Goal: Check status: Check status

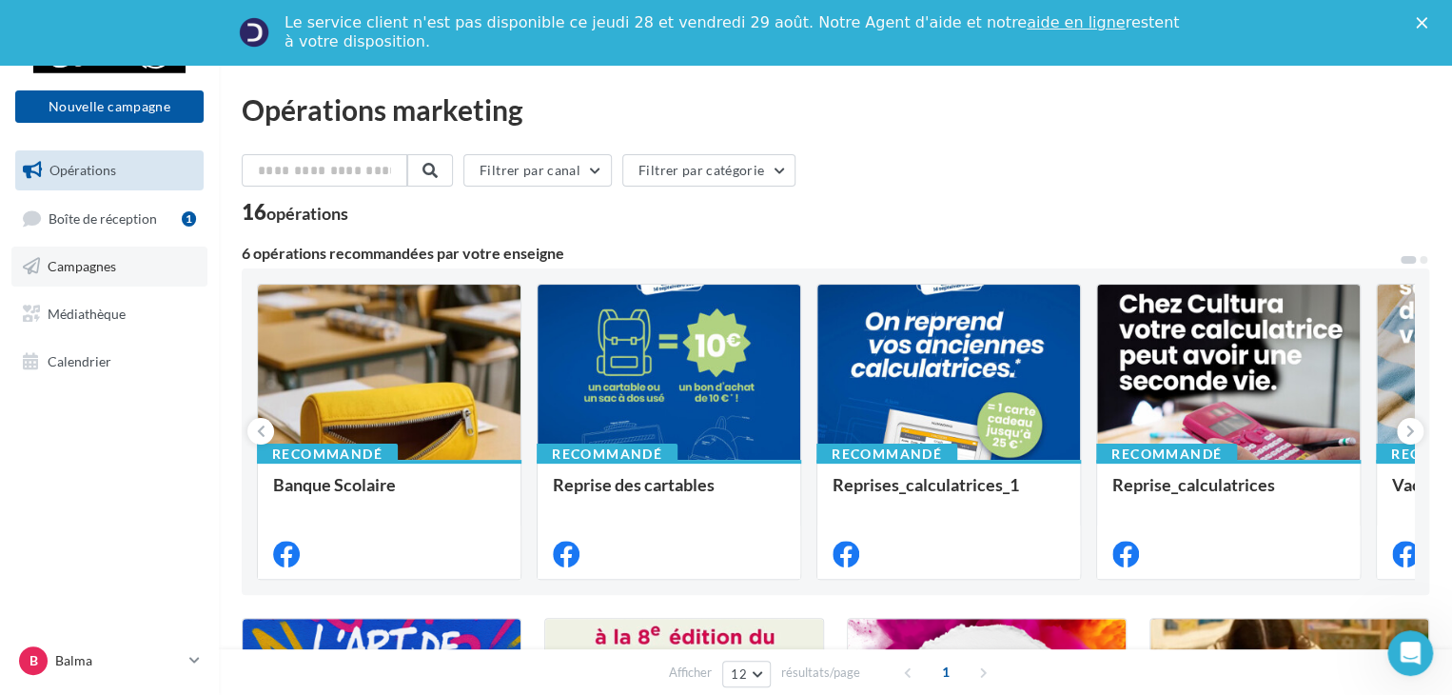
click at [97, 270] on span "Campagnes" at bounding box center [82, 266] width 69 height 16
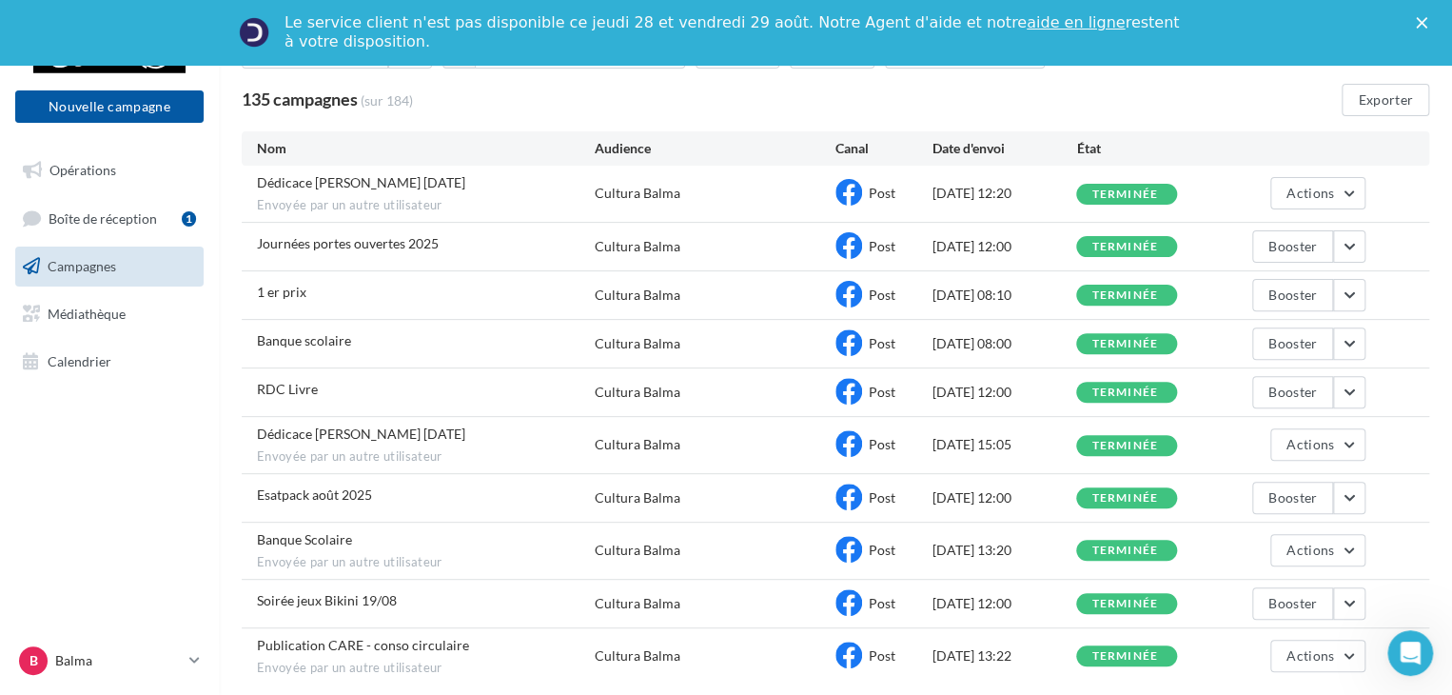
scroll to position [190, 0]
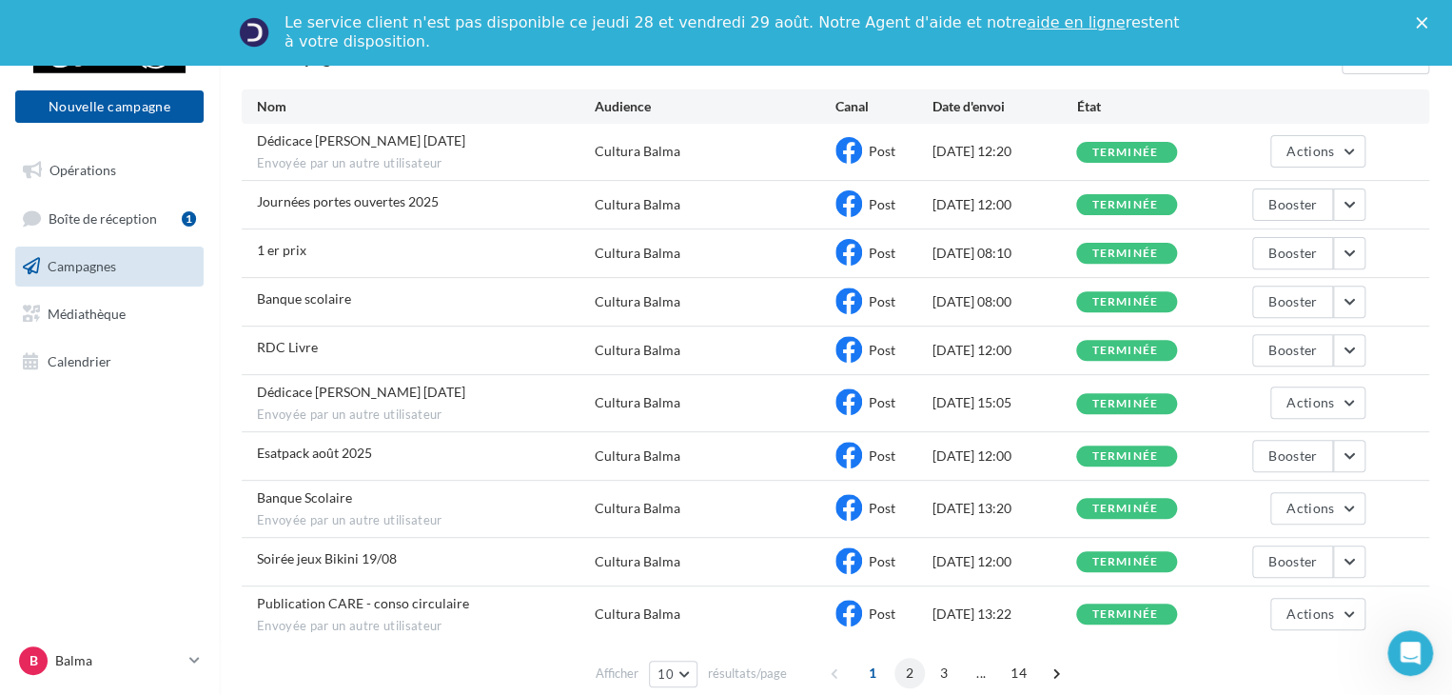
click at [903, 670] on span "2" at bounding box center [910, 673] width 30 height 30
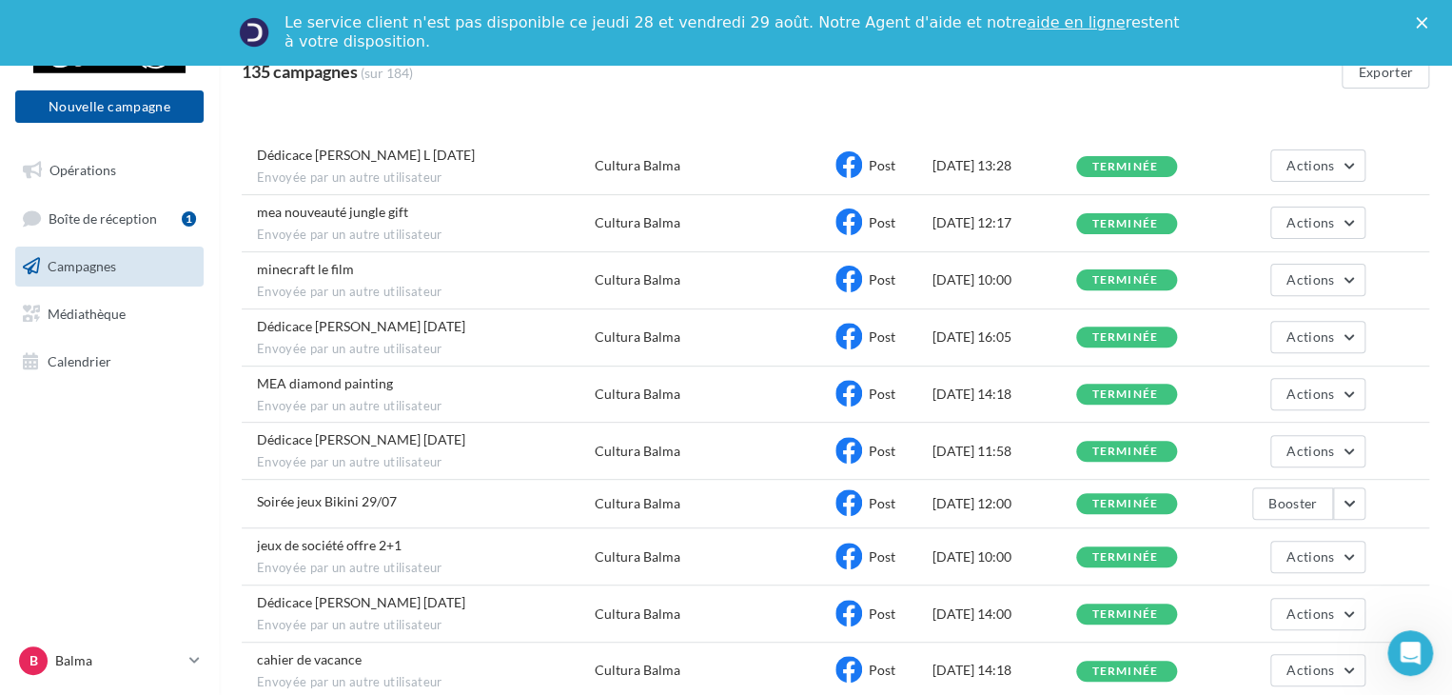
scroll to position [95, 0]
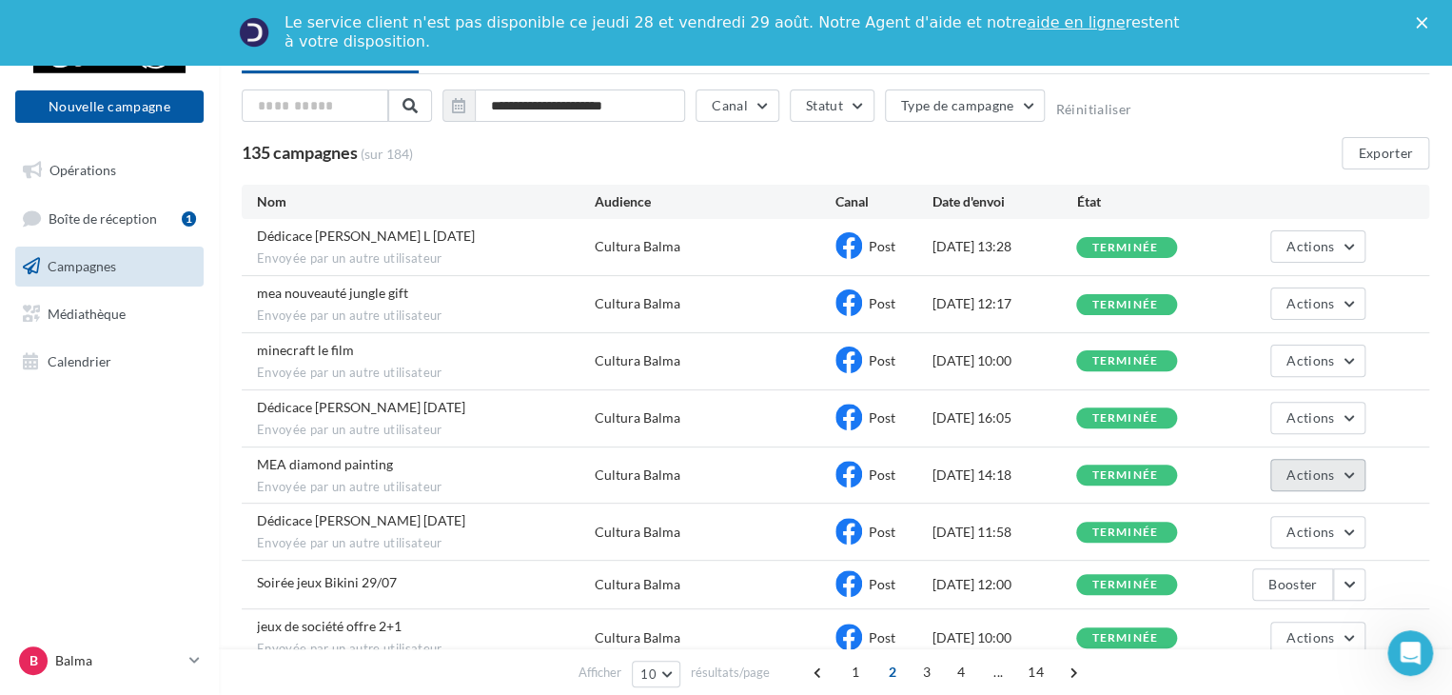
click at [1356, 470] on button "Actions" at bounding box center [1318, 475] width 95 height 32
click at [1291, 508] on button "Voir les résultats" at bounding box center [1270, 519] width 190 height 49
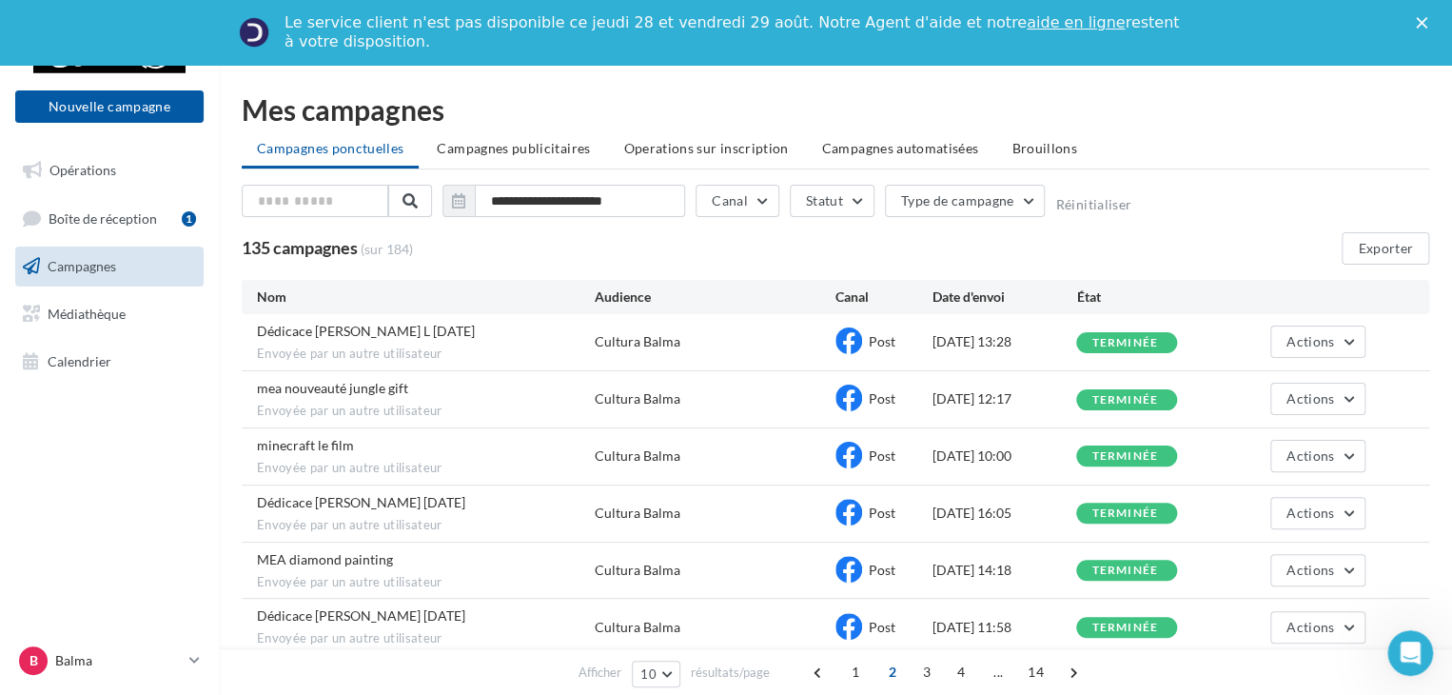
scroll to position [95, 0]
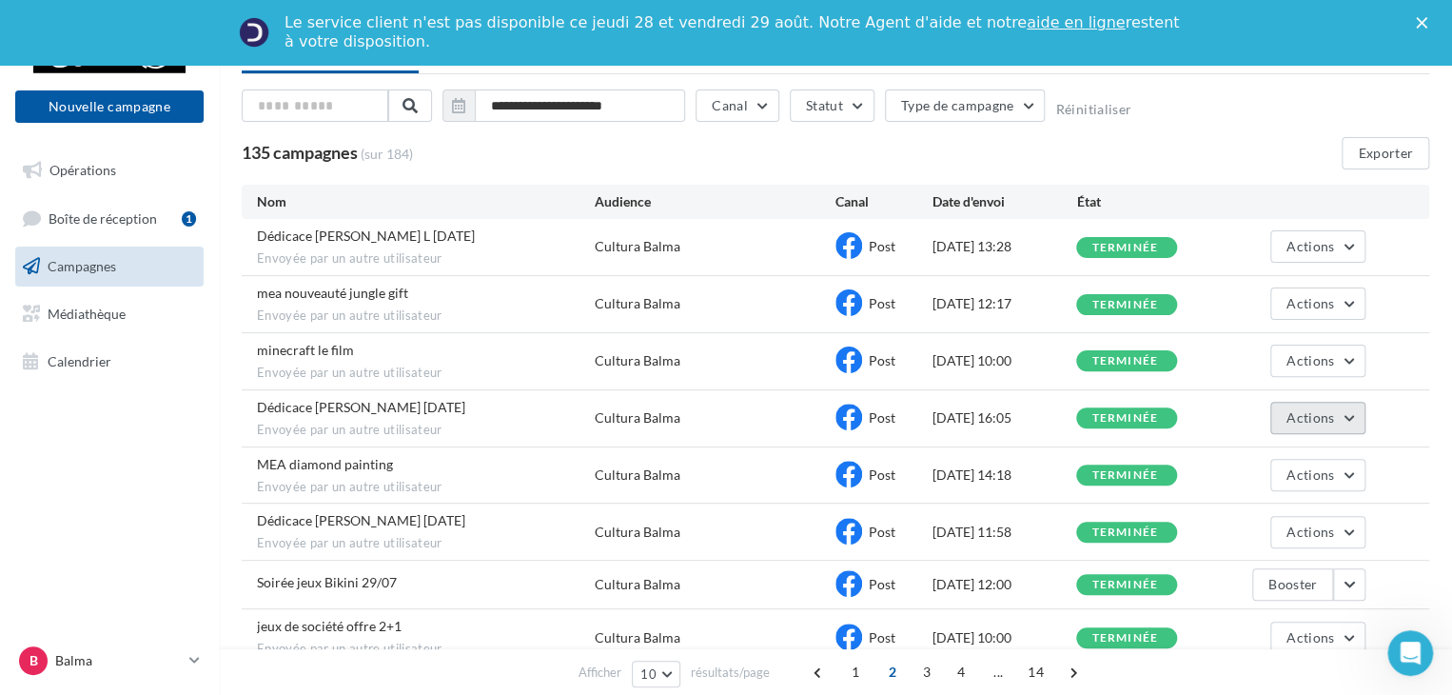
click at [1359, 420] on button "Actions" at bounding box center [1318, 418] width 95 height 32
click at [1306, 444] on button "Voir les résultats" at bounding box center [1270, 462] width 190 height 49
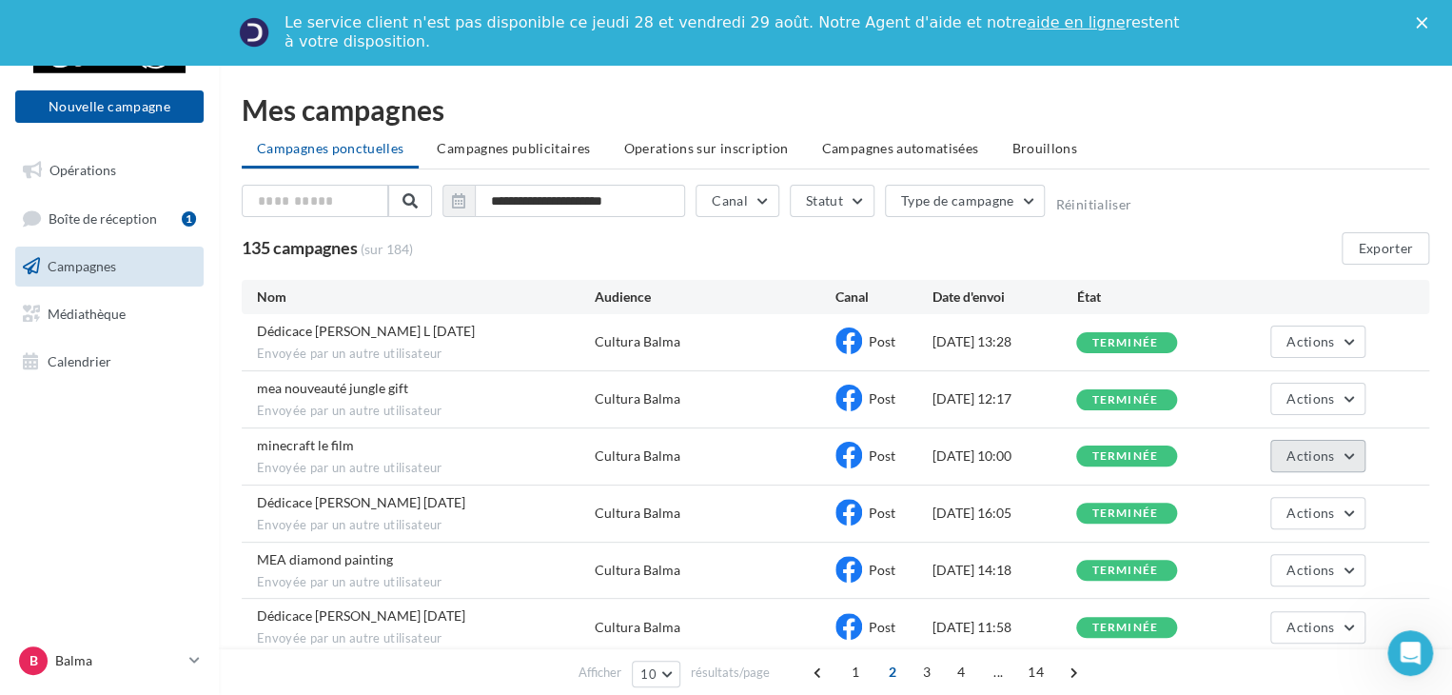
click at [1341, 450] on button "Actions" at bounding box center [1318, 456] width 95 height 32
click at [1272, 499] on button "Voir les résultats" at bounding box center [1270, 500] width 190 height 49
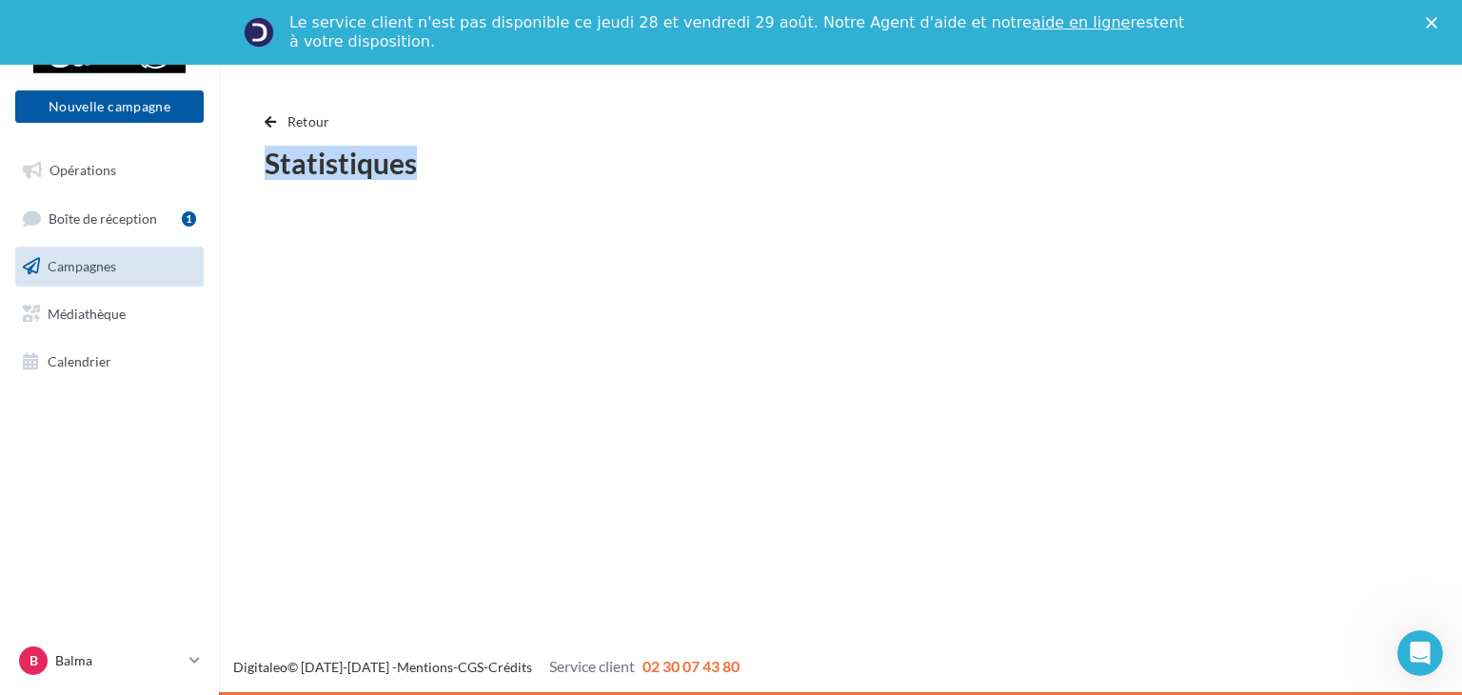
click at [1272, 499] on div "Nouvelle campagne Nouvelle campagne Opérations Boîte de réception 1 Campagnes M…" at bounding box center [731, 380] width 1462 height 630
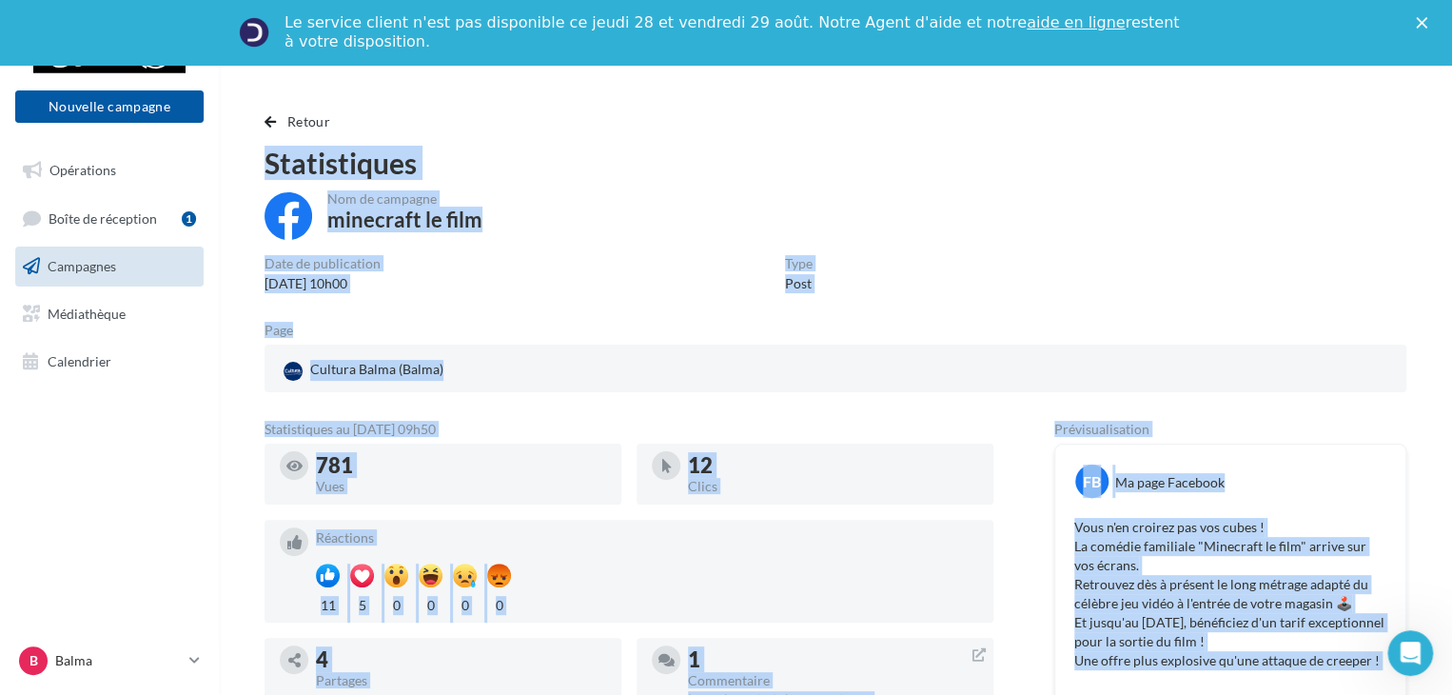
click at [735, 359] on div "Cultura Balma (Balma)" at bounding box center [836, 370] width 1112 height 29
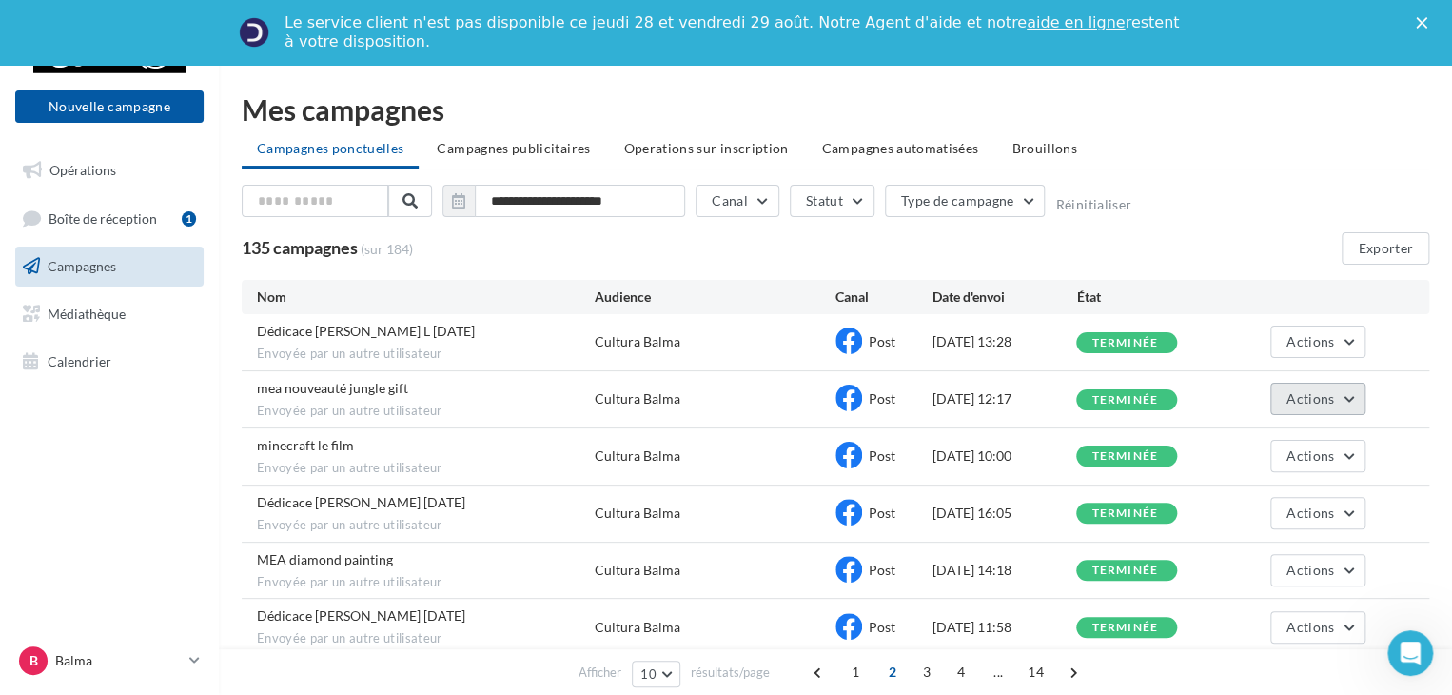
click at [1351, 398] on button "Actions" at bounding box center [1318, 399] width 95 height 32
click at [1304, 440] on button "Voir les résultats" at bounding box center [1270, 443] width 190 height 49
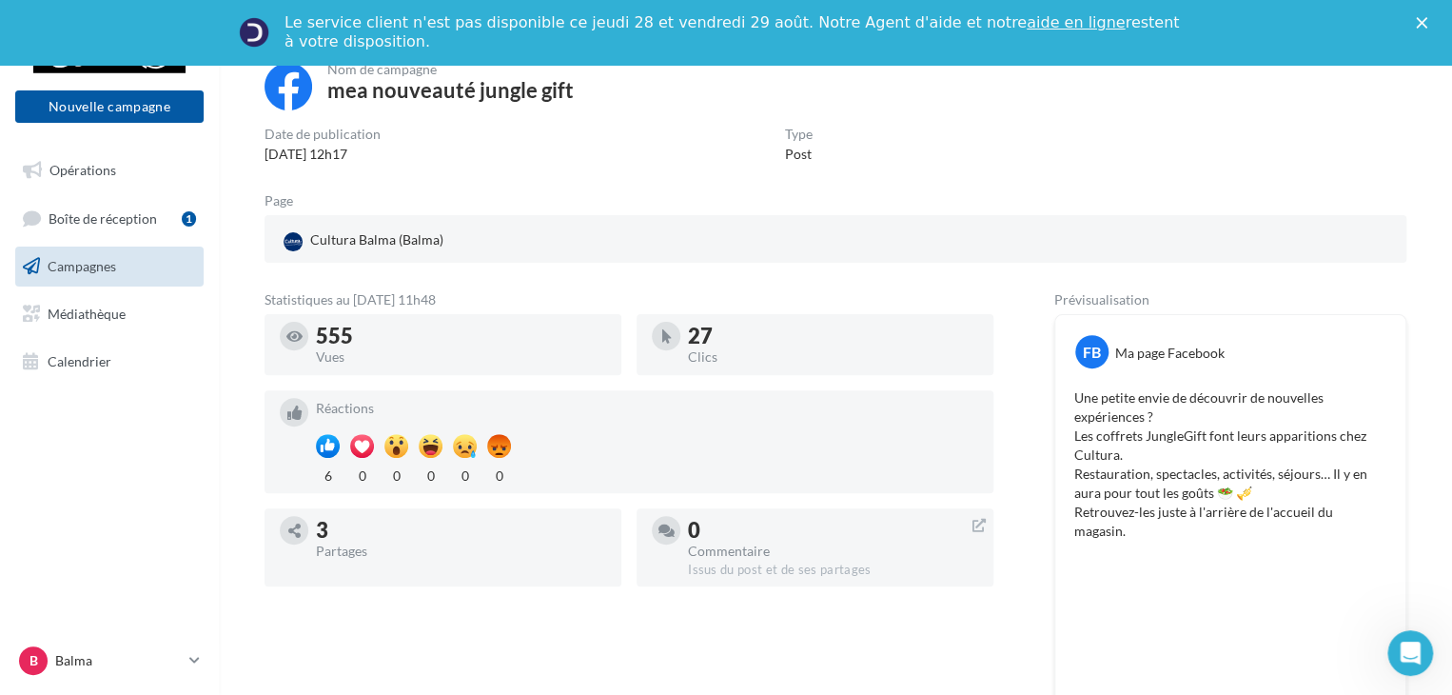
scroll to position [286, 0]
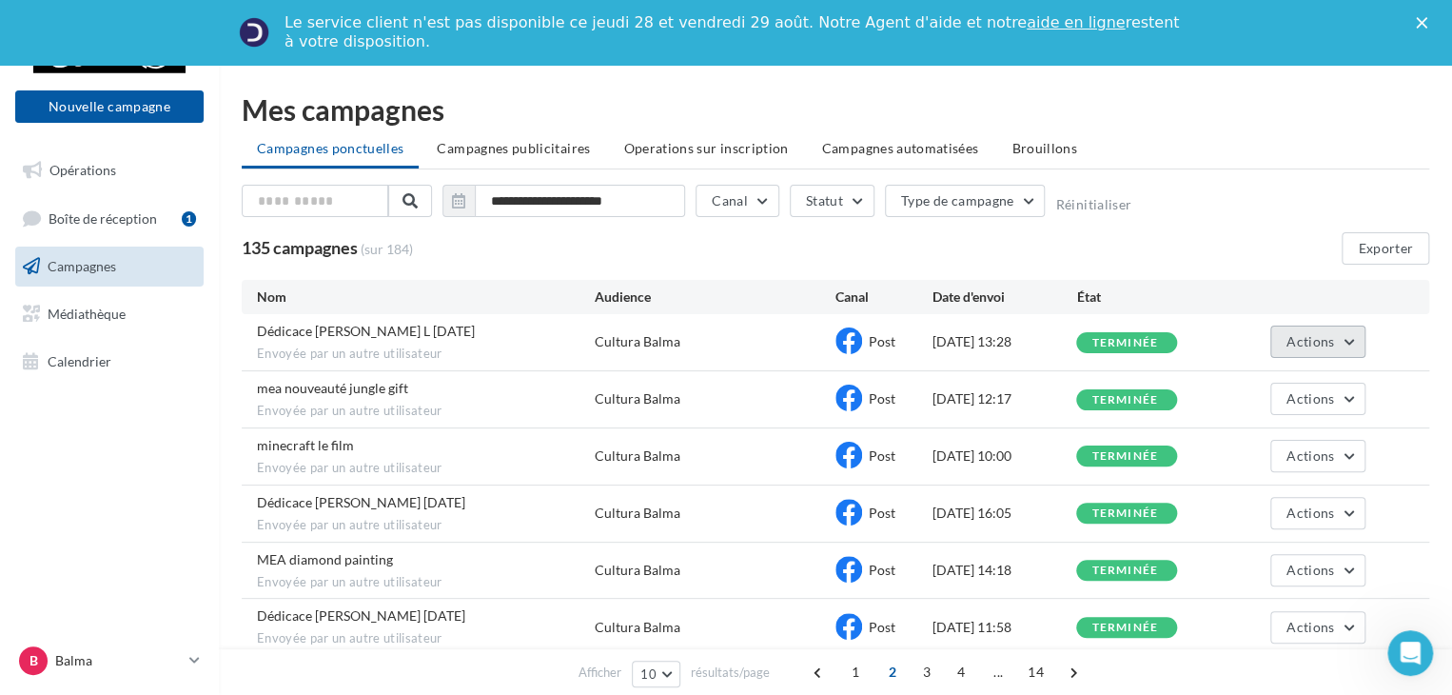
click at [1326, 344] on span "Actions" at bounding box center [1311, 341] width 48 height 16
click at [1272, 384] on button "Voir les résultats" at bounding box center [1270, 386] width 190 height 49
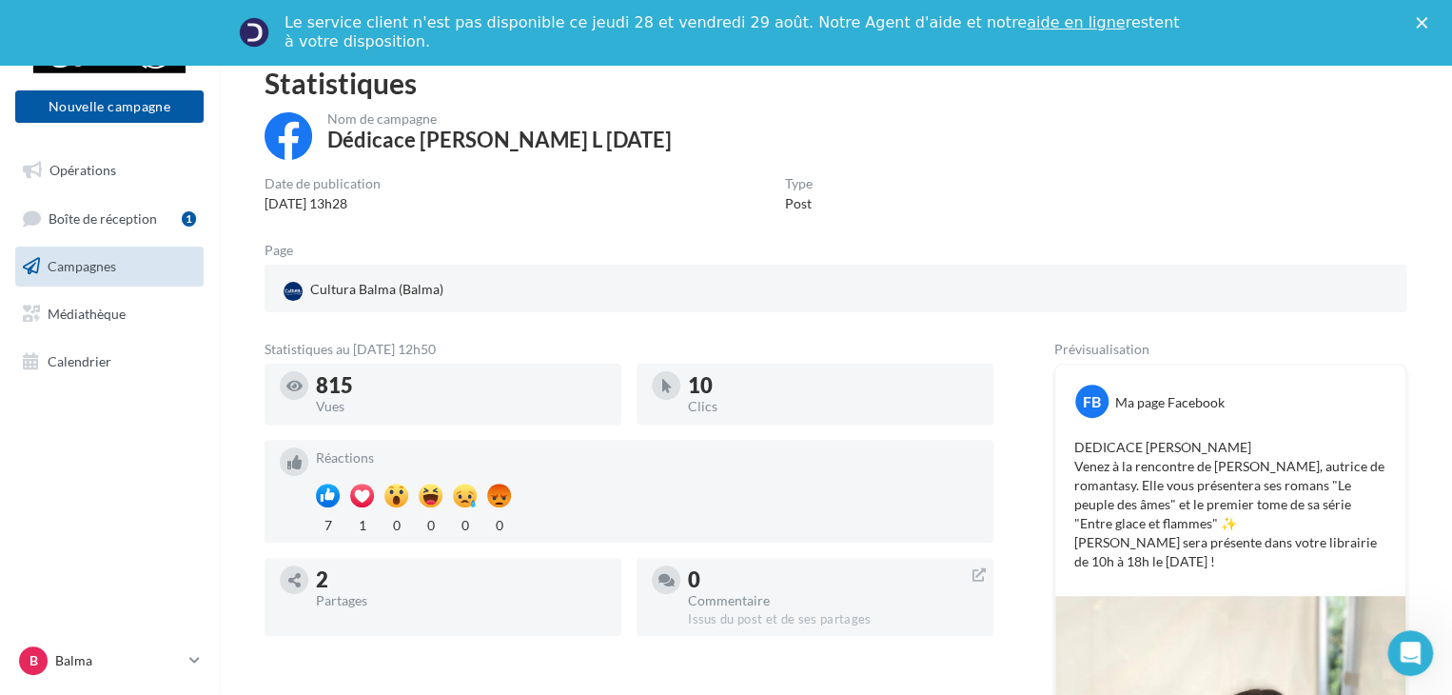
scroll to position [190, 0]
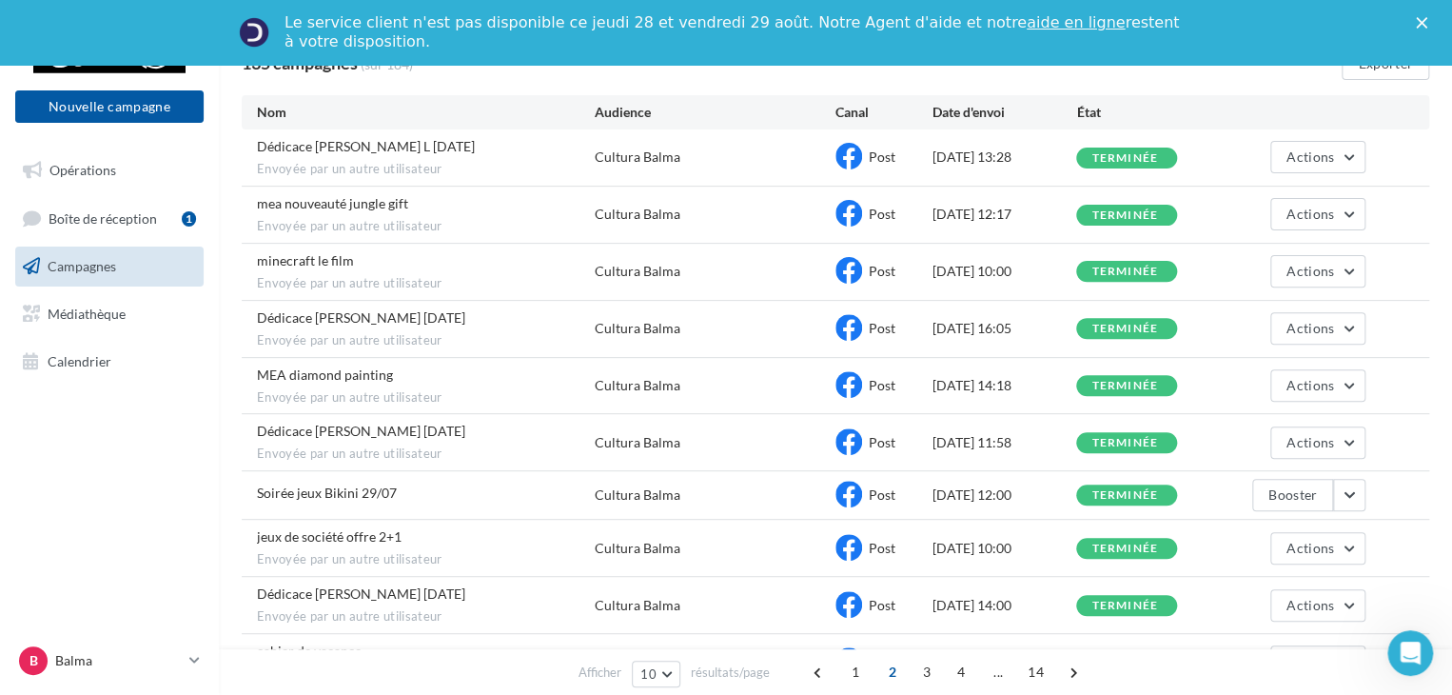
scroll to position [190, 0]
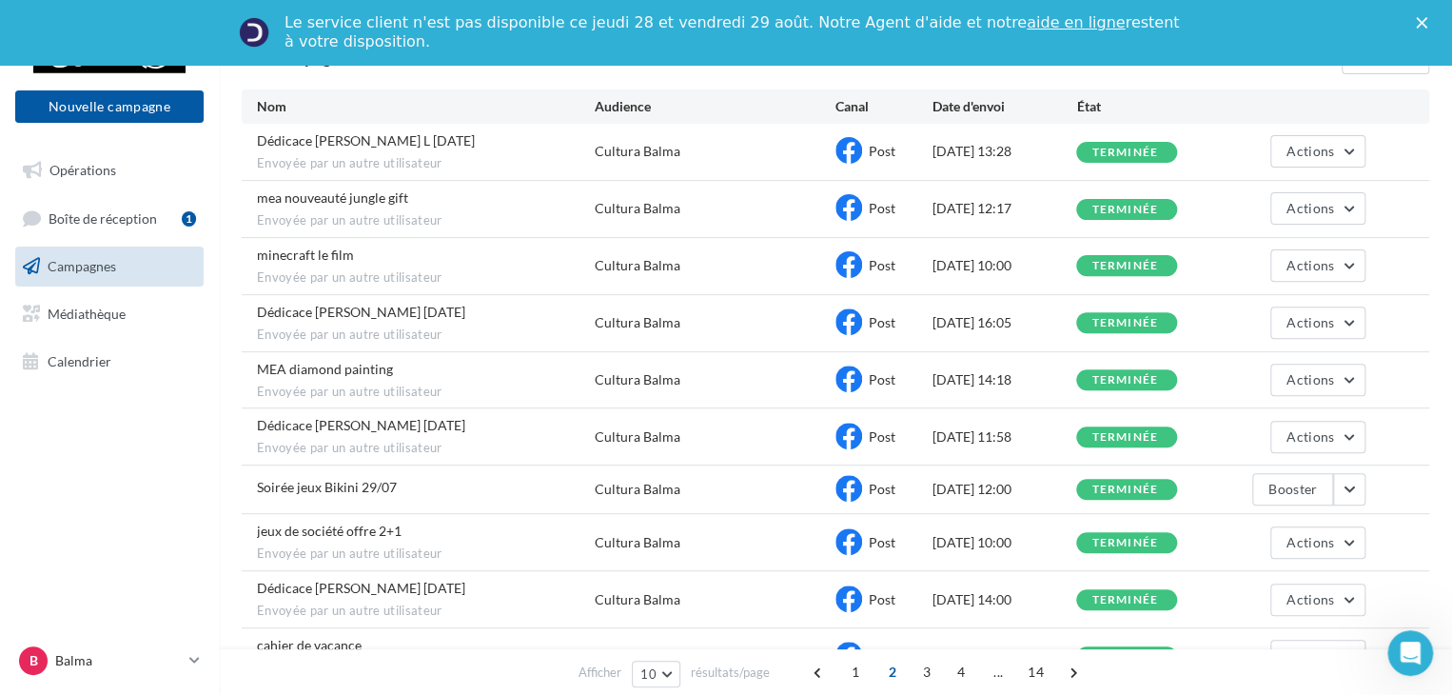
click at [853, 680] on span "1" at bounding box center [855, 672] width 30 height 30
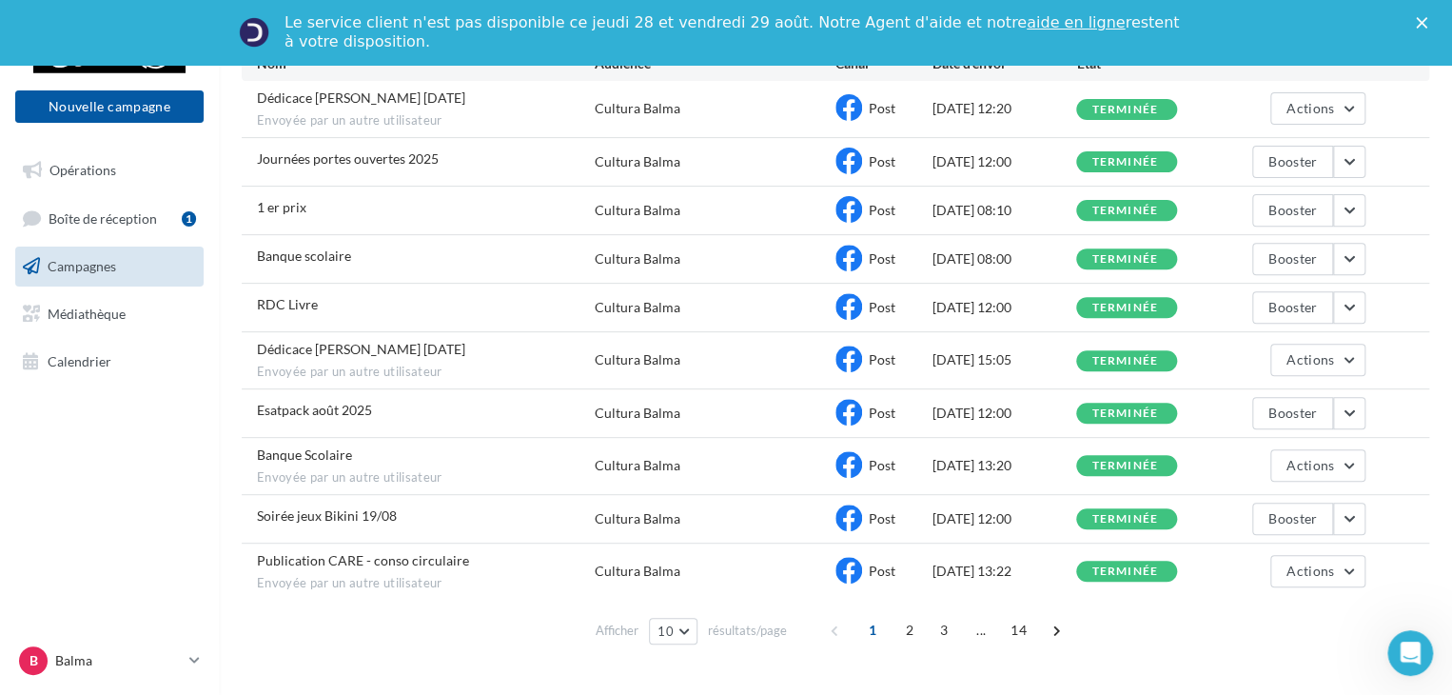
scroll to position [269, 0]
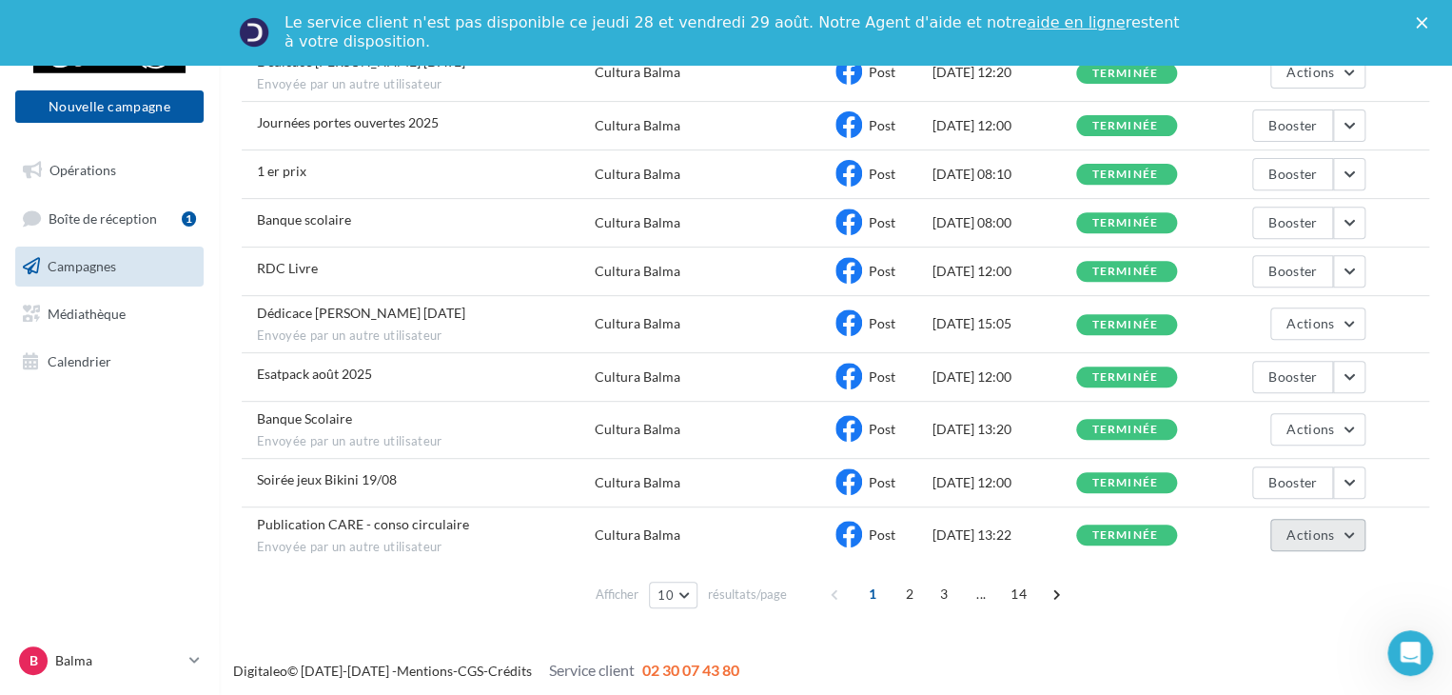
click at [1356, 533] on button "Actions" at bounding box center [1318, 535] width 95 height 32
click at [1276, 580] on button "Voir les résultats" at bounding box center [1270, 579] width 190 height 49
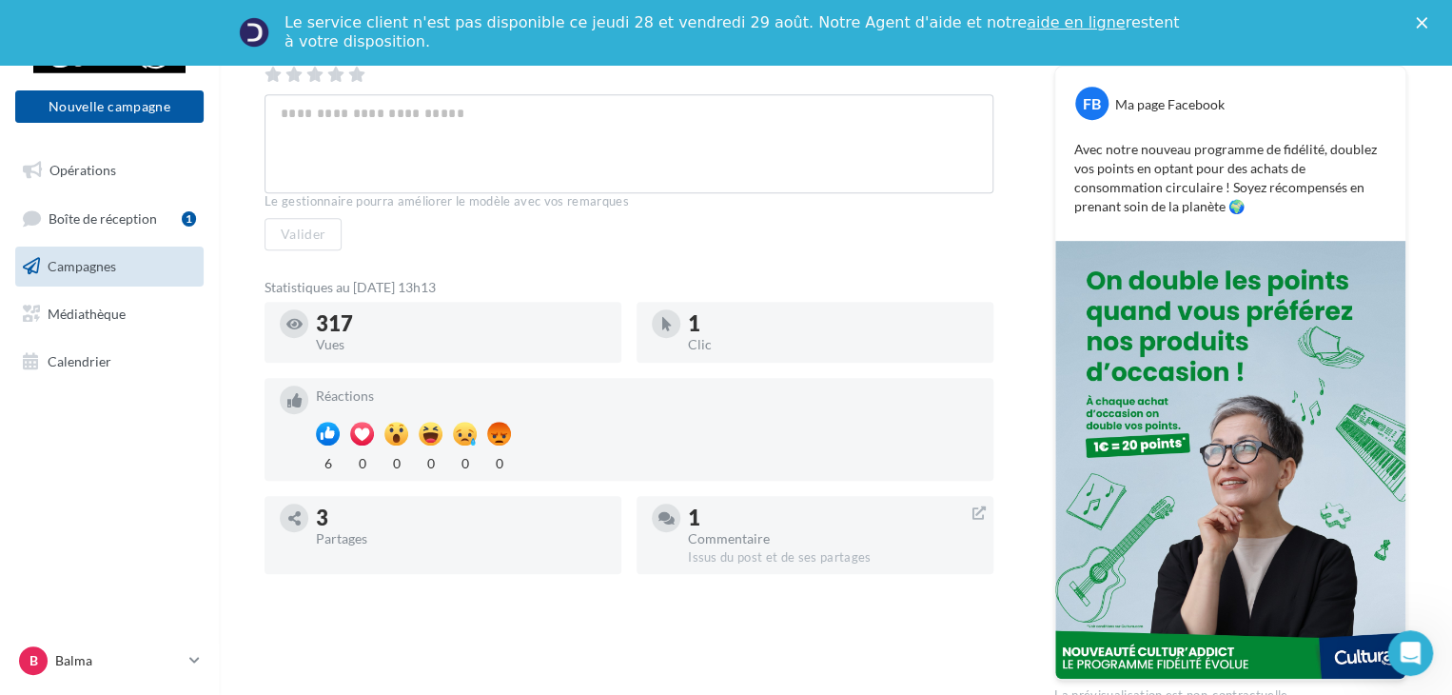
scroll to position [381, 0]
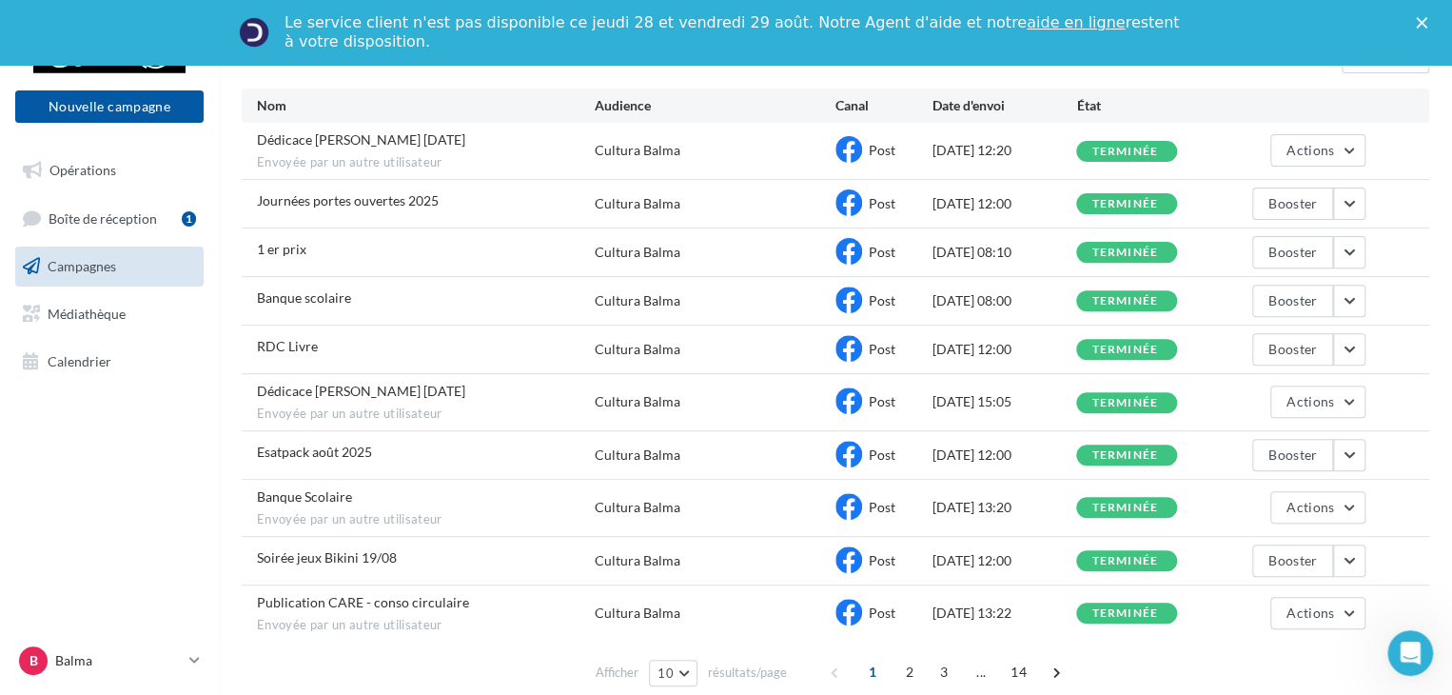
scroll to position [269, 0]
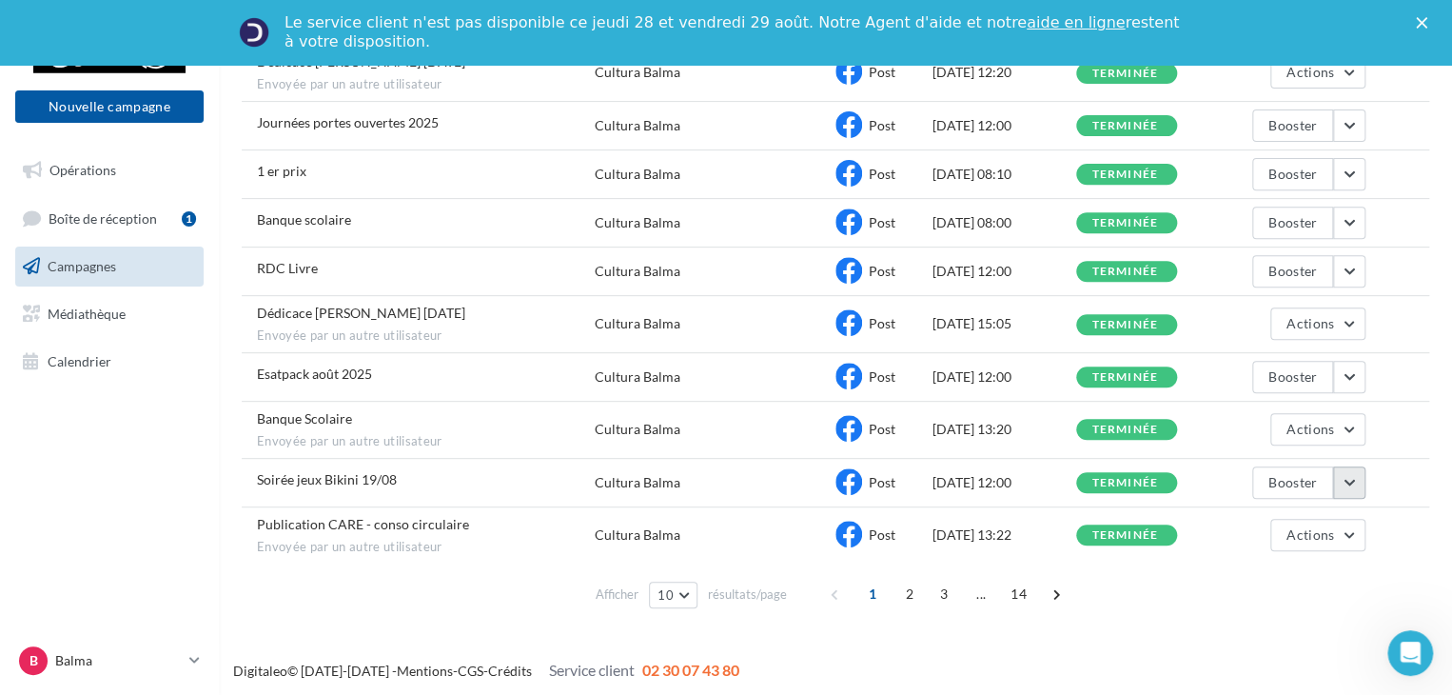
click at [1352, 473] on button "button" at bounding box center [1349, 482] width 32 height 32
click at [1291, 515] on button "Voir les résultats" at bounding box center [1270, 527] width 190 height 49
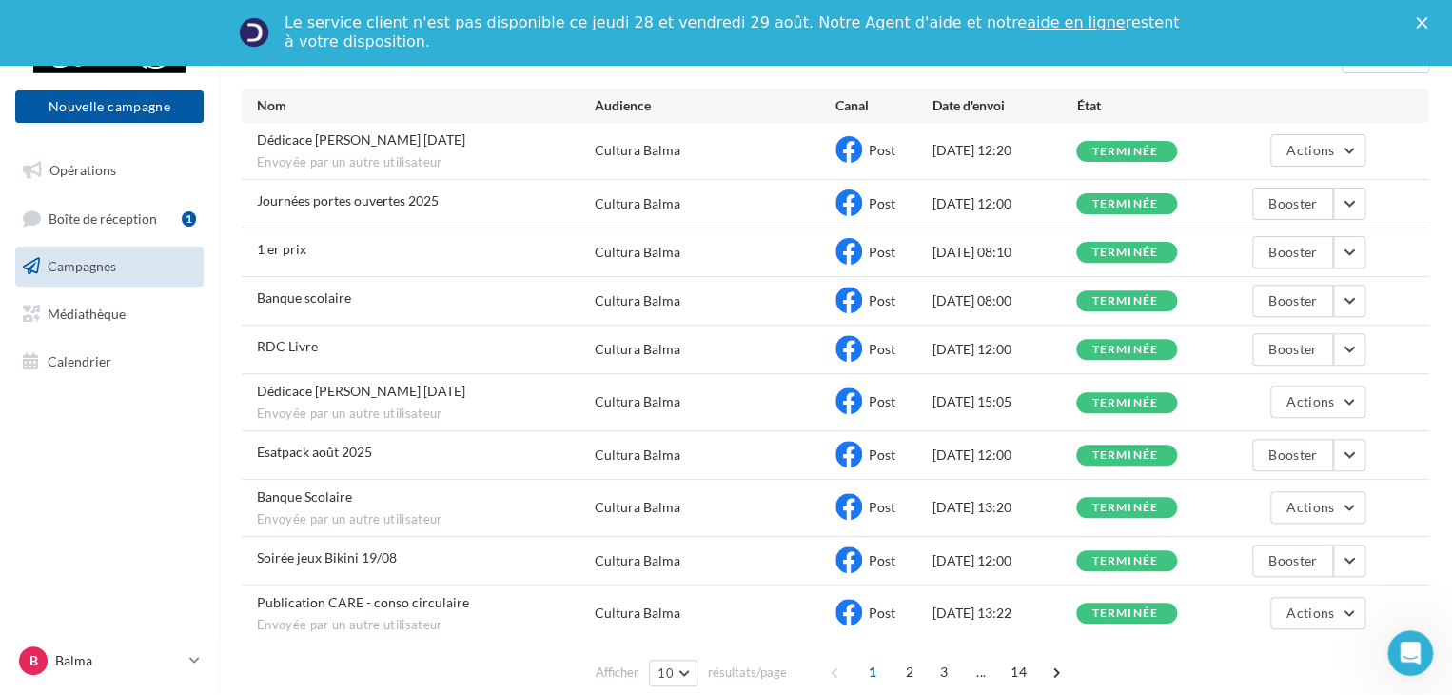
scroll to position [269, 0]
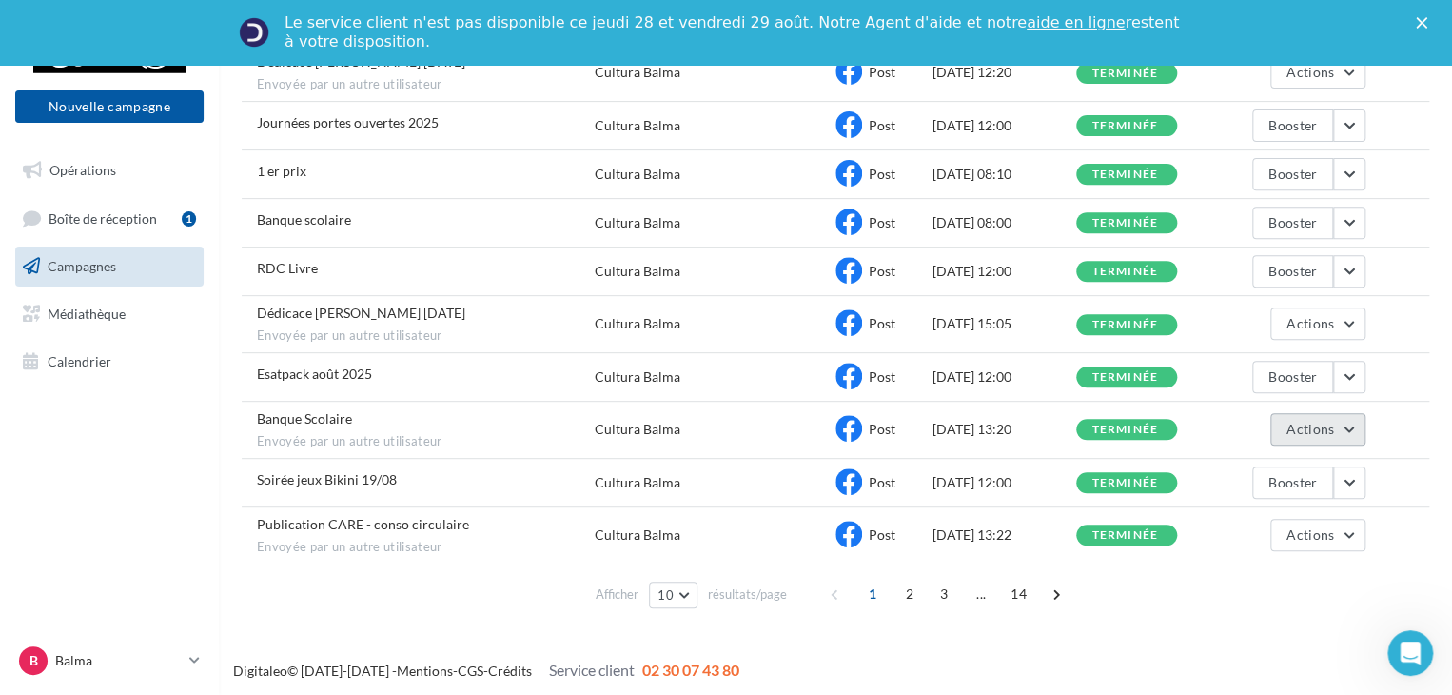
click at [1349, 426] on button "Actions" at bounding box center [1318, 429] width 95 height 32
click at [1275, 464] on button "Voir les résultats" at bounding box center [1270, 473] width 190 height 49
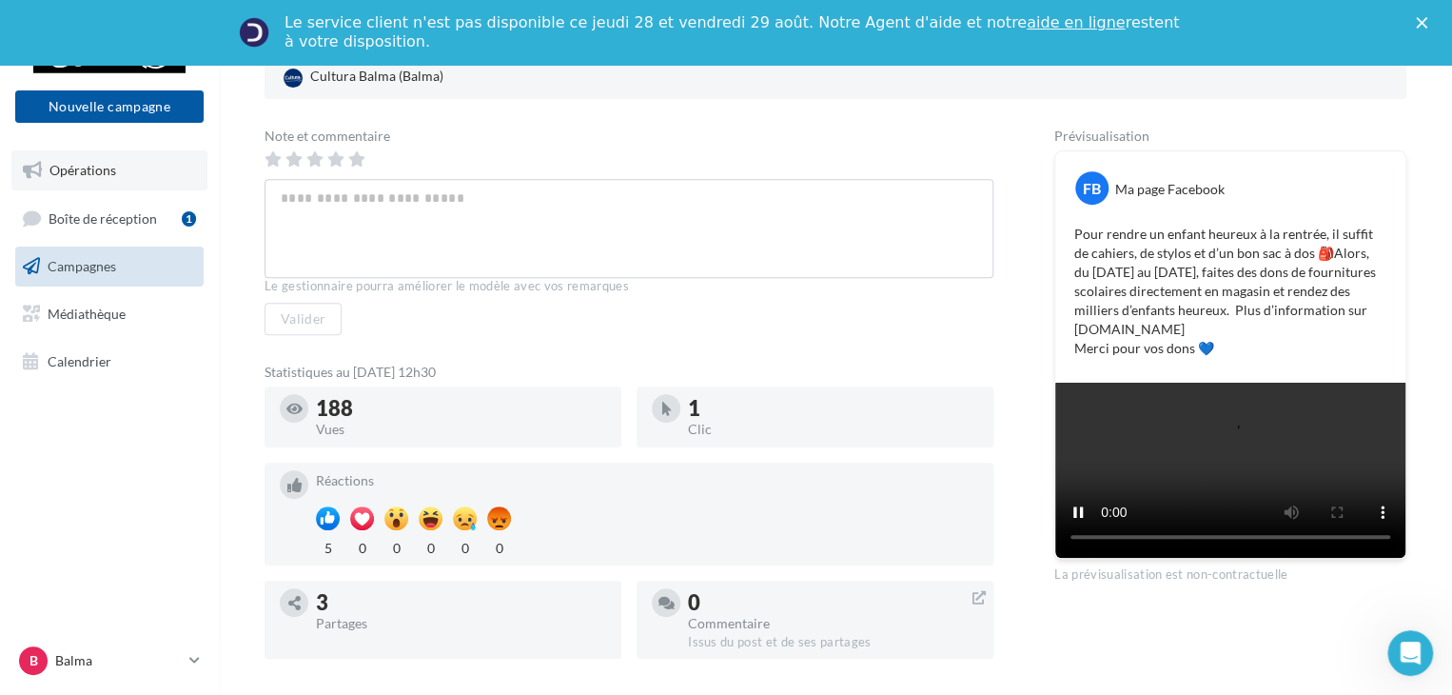
scroll to position [95, 0]
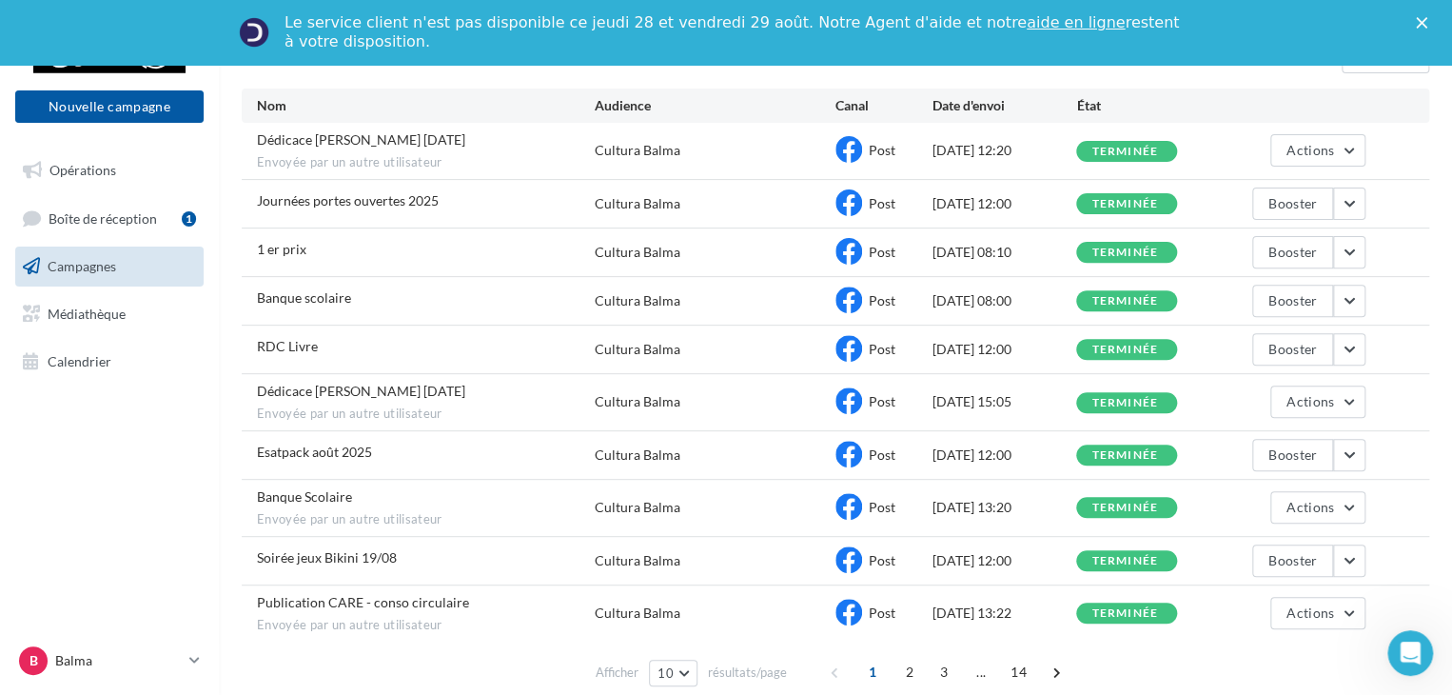
scroll to position [269, 0]
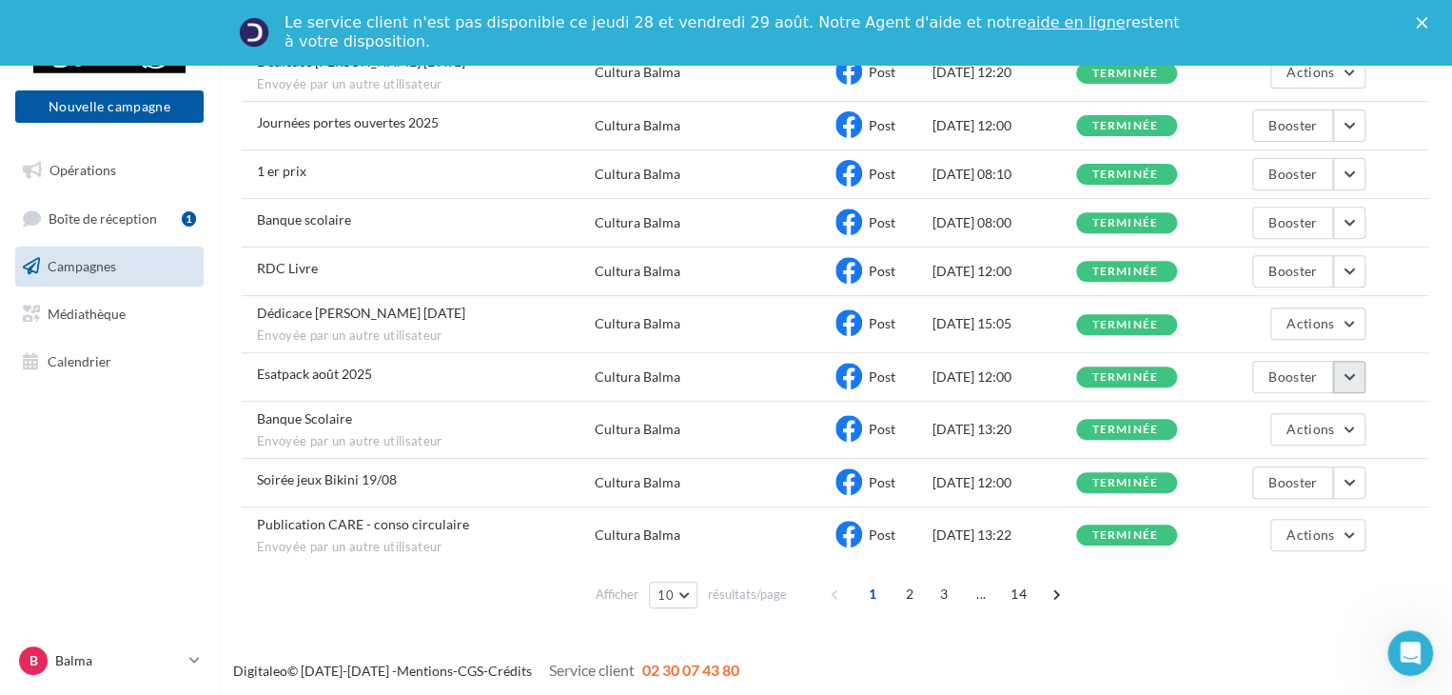
click at [1352, 374] on button "button" at bounding box center [1349, 377] width 32 height 32
click at [1283, 409] on button "Voir les résultats" at bounding box center [1270, 421] width 190 height 49
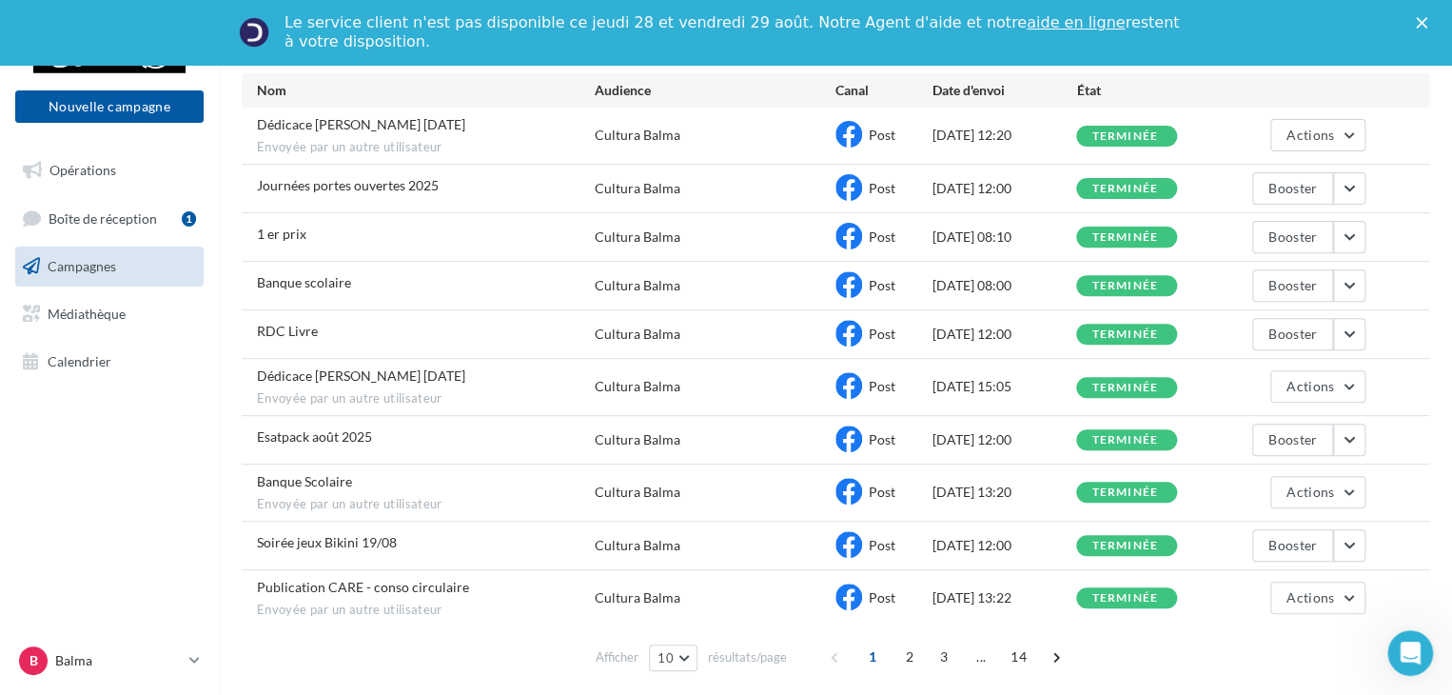
scroll to position [174, 0]
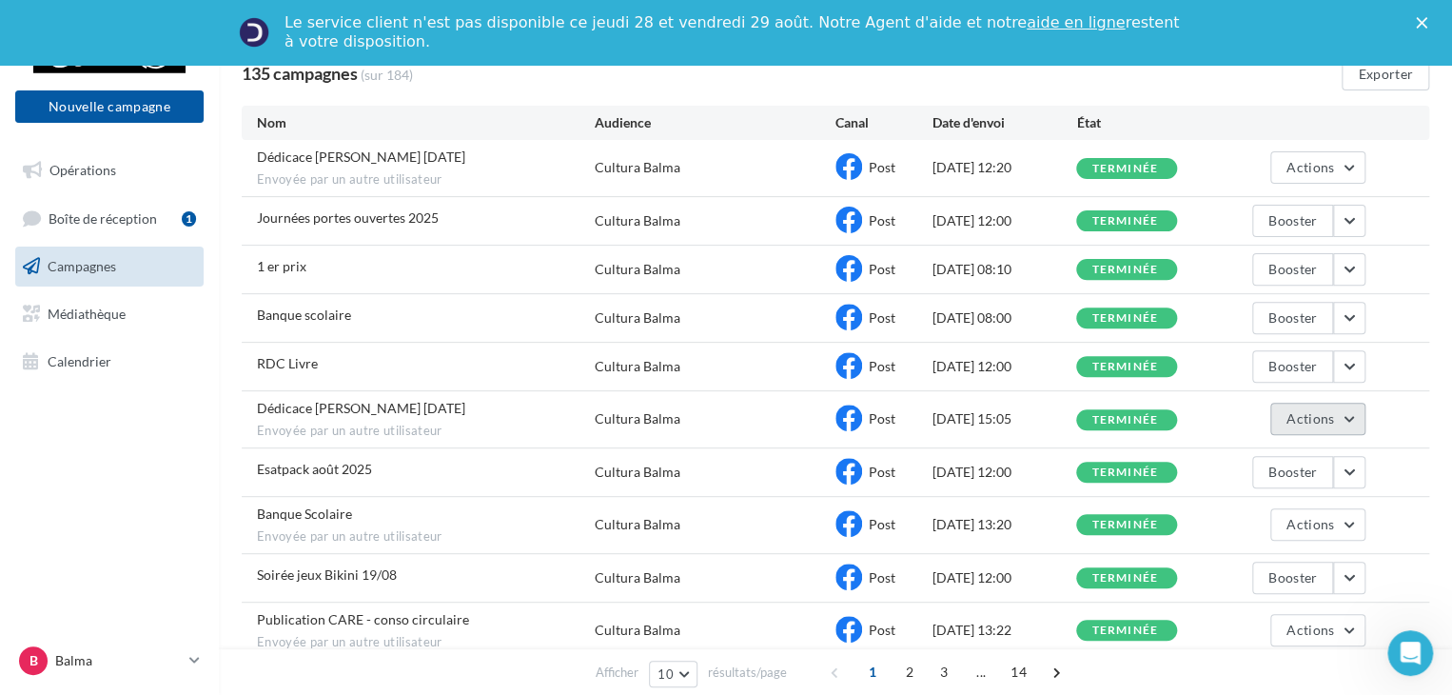
click at [1351, 404] on button "Actions" at bounding box center [1318, 419] width 95 height 32
click at [1292, 450] on button "Voir les résultats" at bounding box center [1270, 463] width 190 height 49
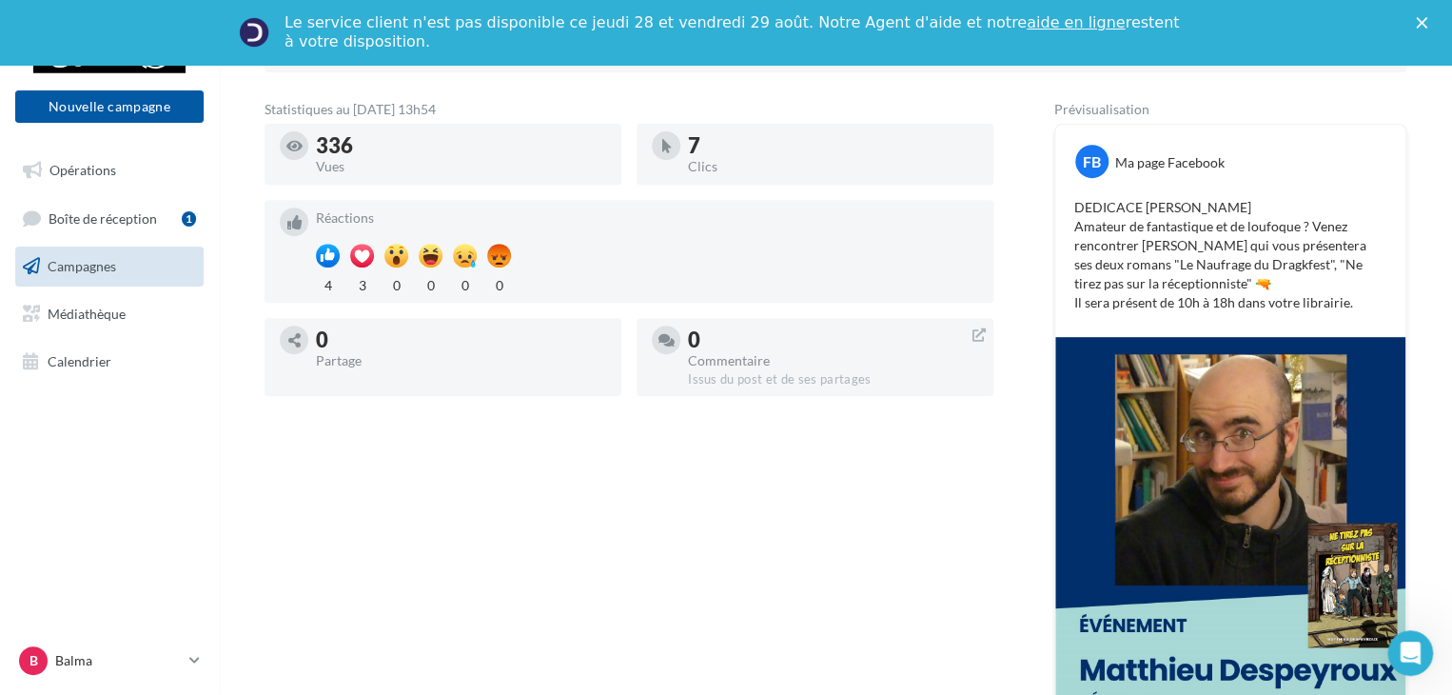
scroll to position [190, 0]
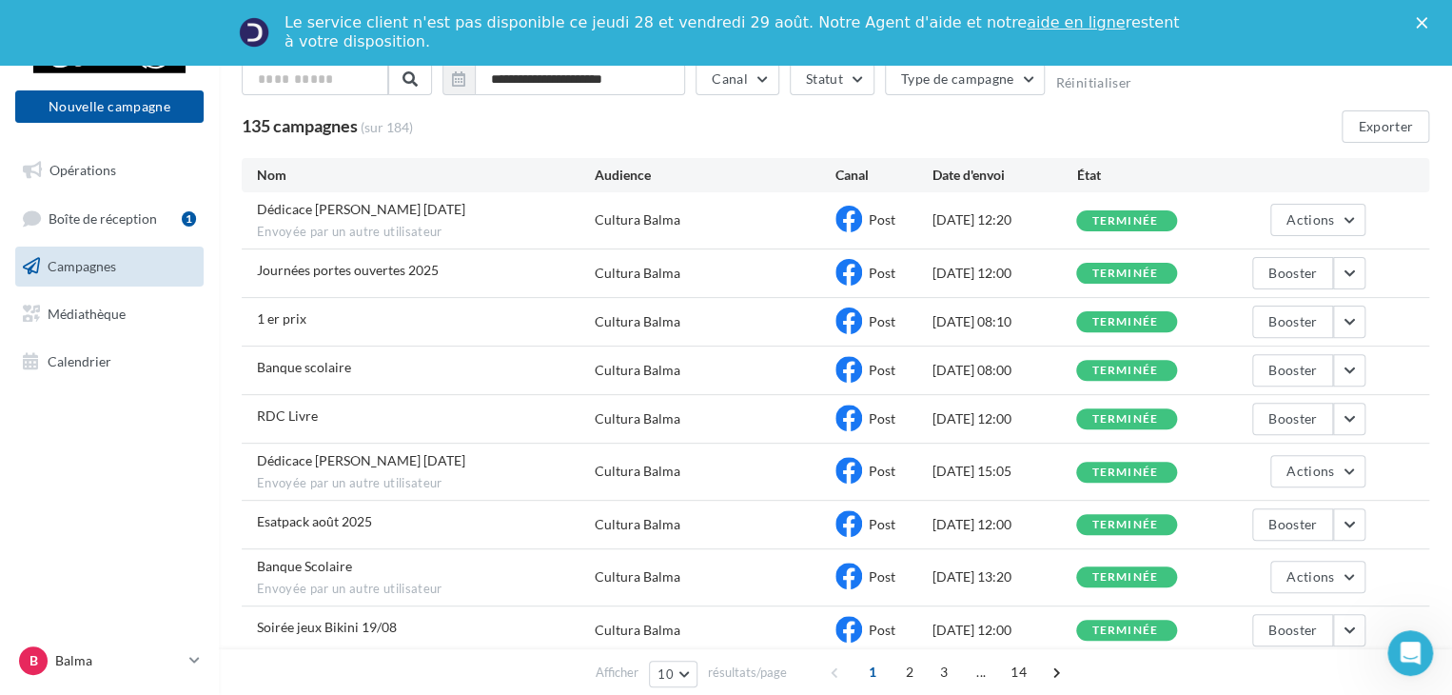
scroll to position [79, 0]
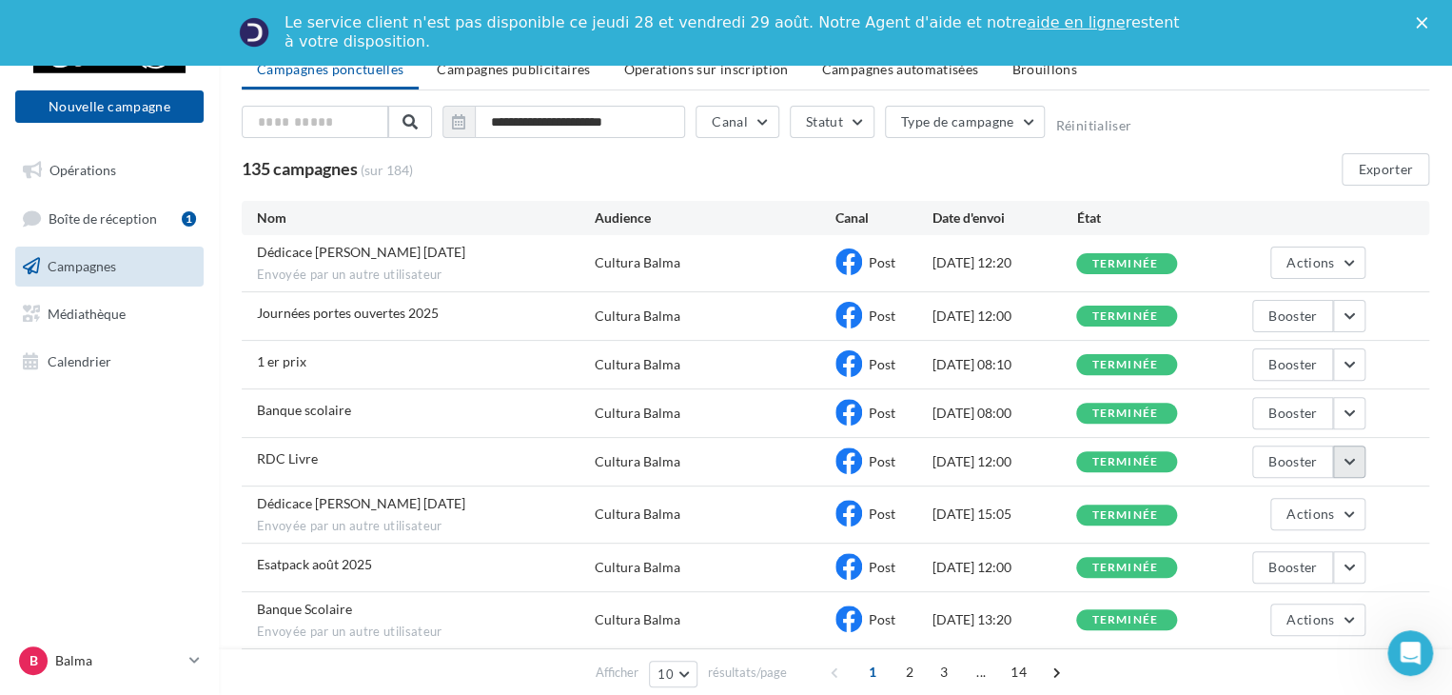
click at [1360, 455] on button "button" at bounding box center [1349, 461] width 32 height 32
click at [1257, 503] on button "Voir les résultats" at bounding box center [1270, 506] width 190 height 49
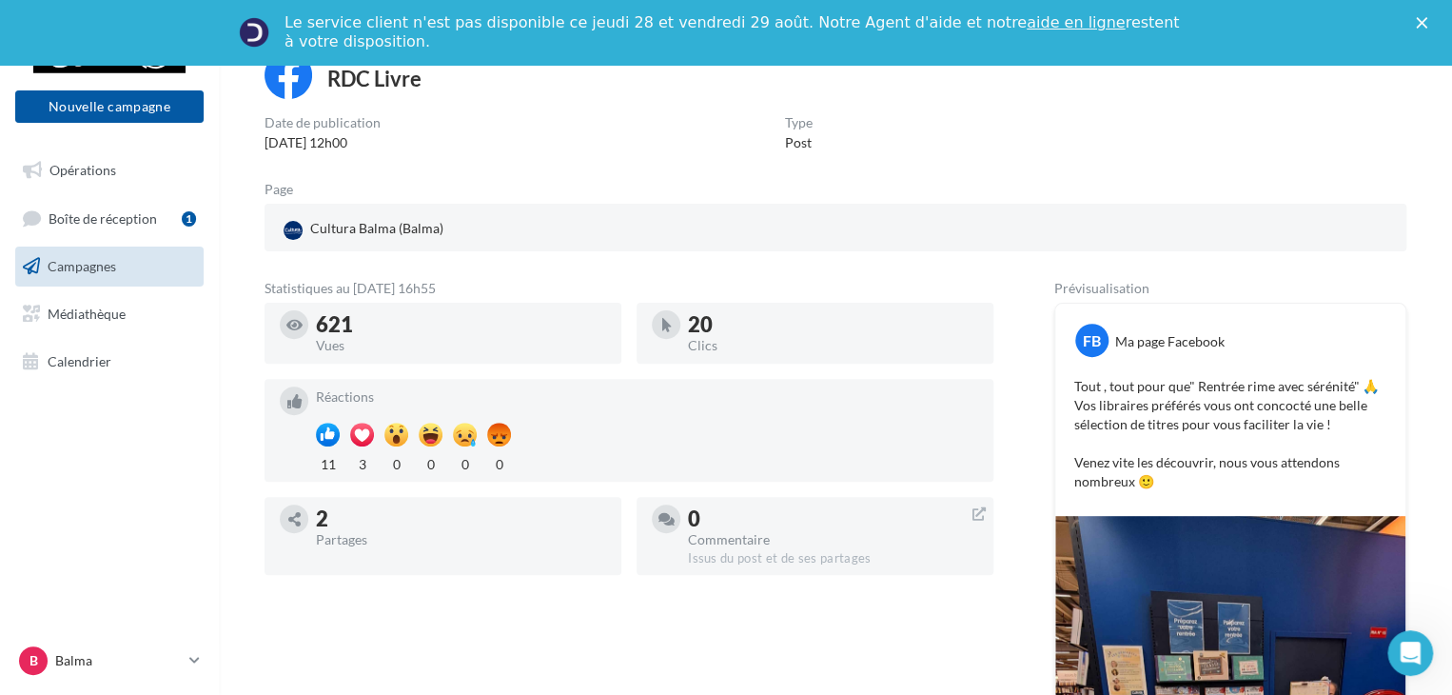
scroll to position [286, 0]
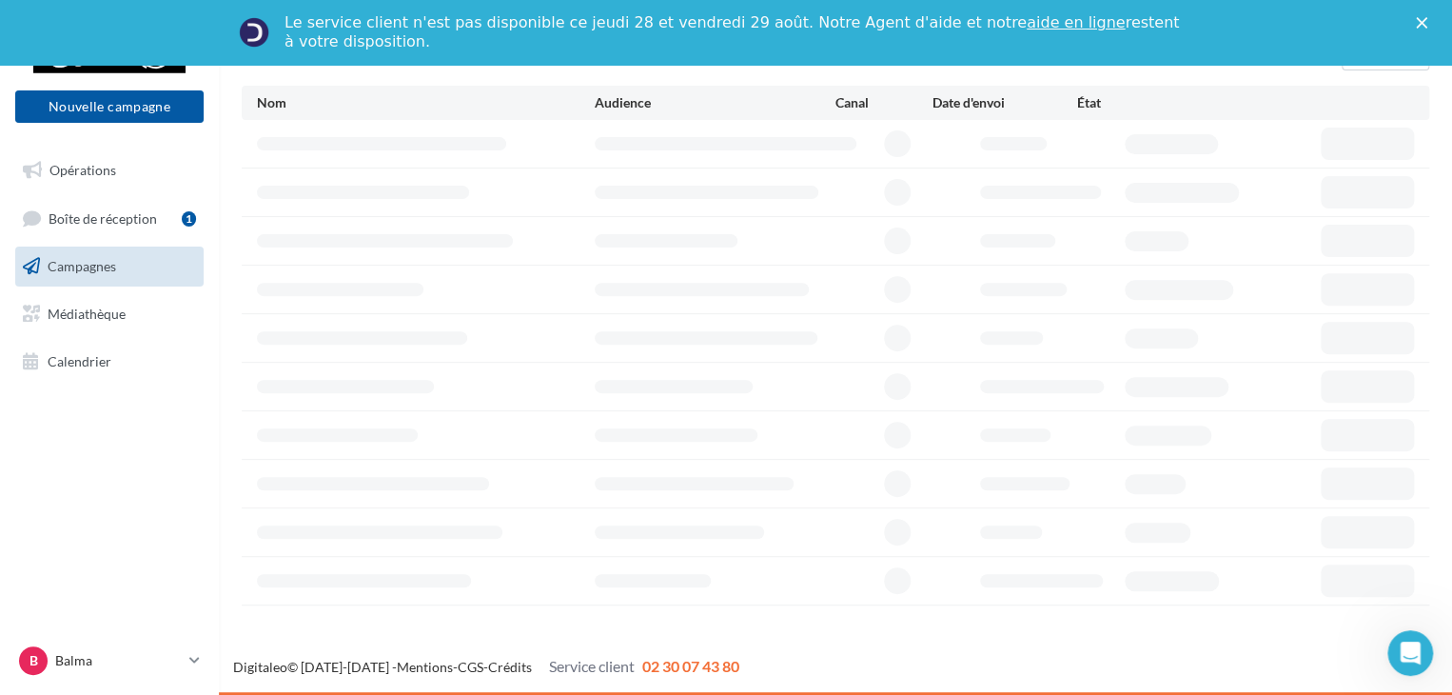
scroll to position [79, 0]
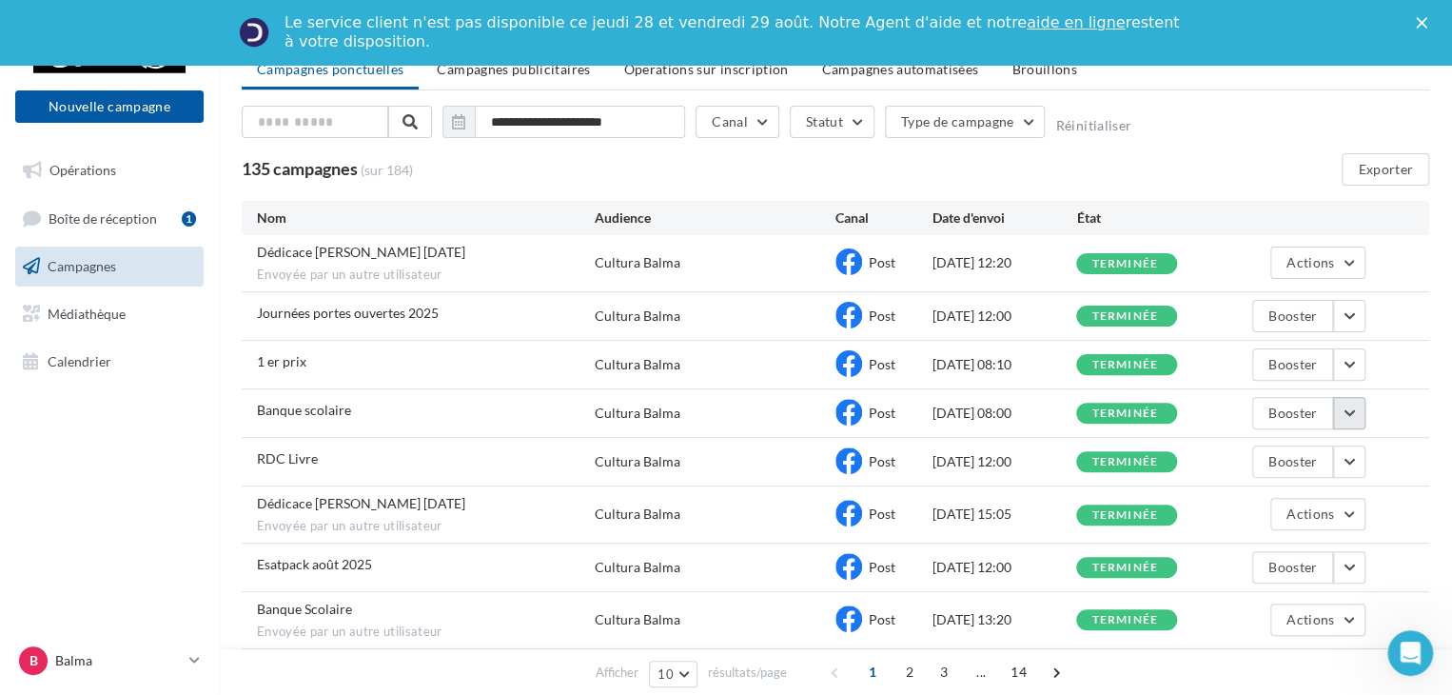
click at [1351, 420] on button "button" at bounding box center [1349, 413] width 32 height 32
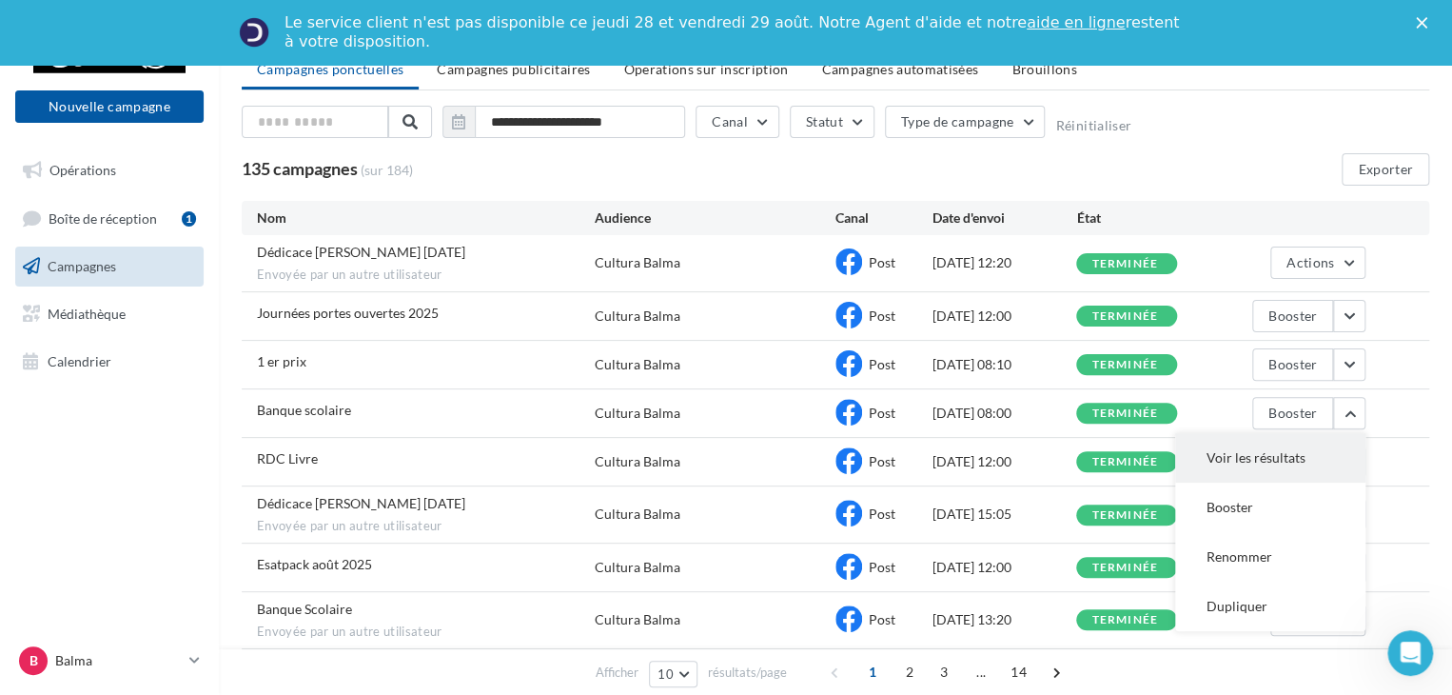
click at [1292, 446] on button "Voir les résultats" at bounding box center [1270, 457] width 190 height 49
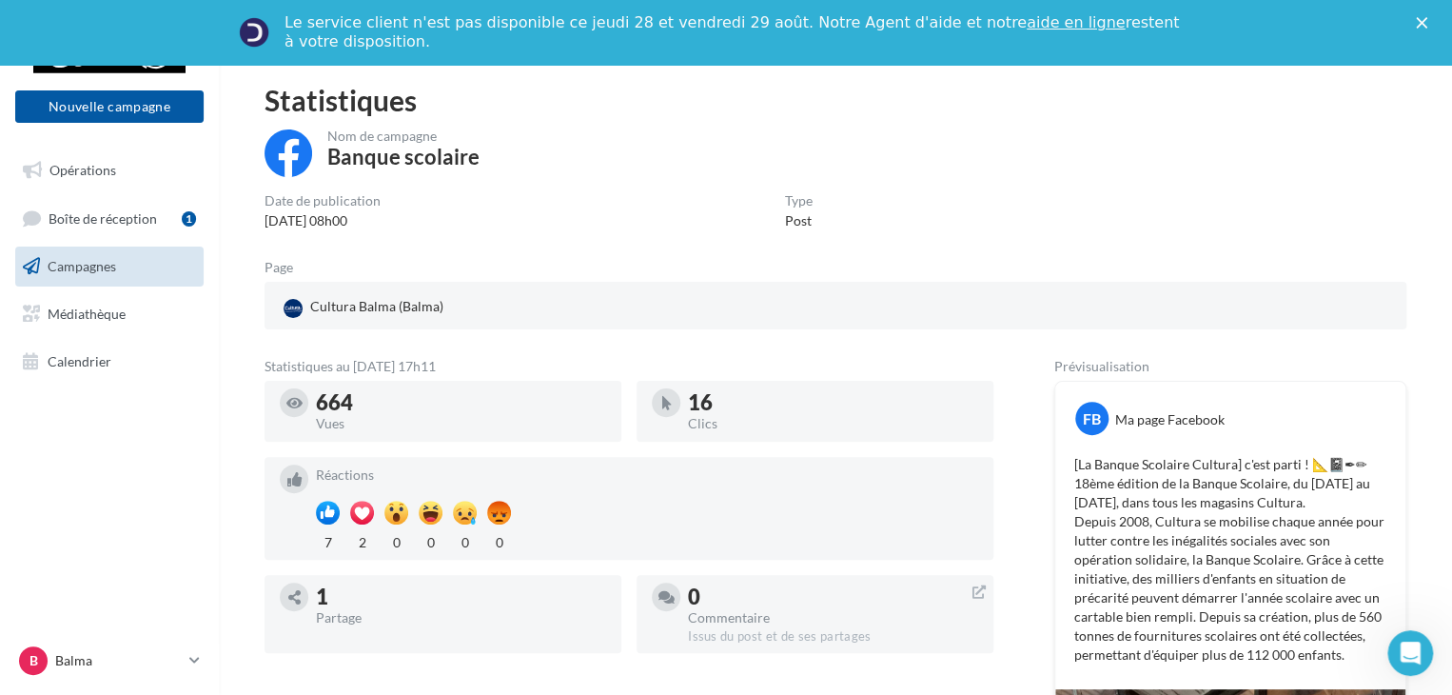
scroll to position [95, 0]
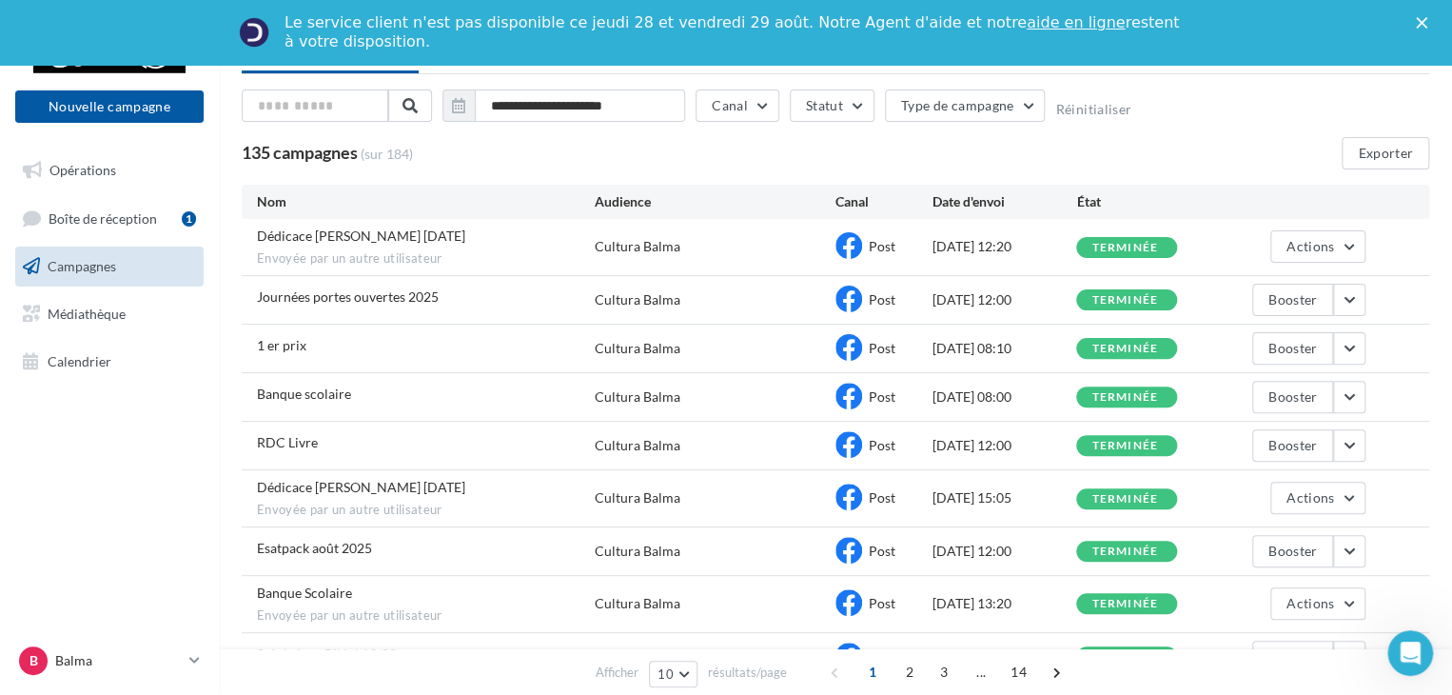
scroll to position [79, 0]
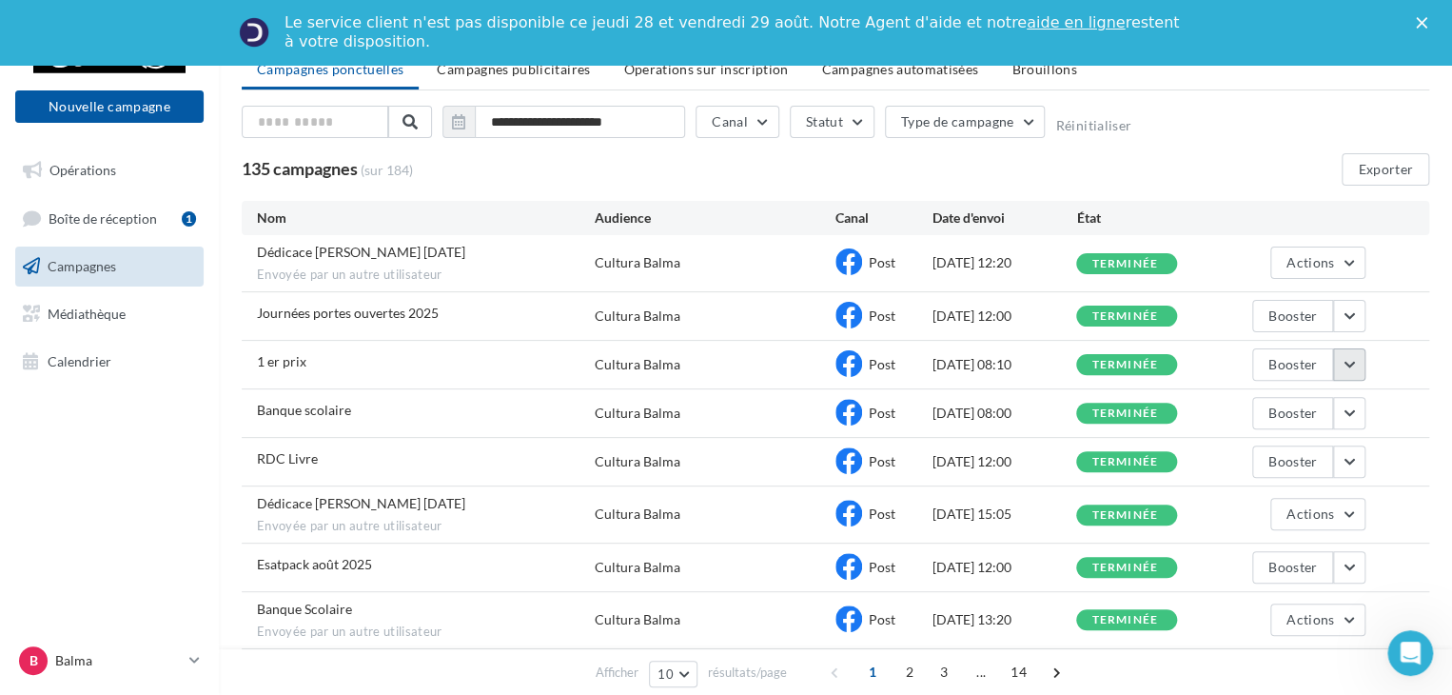
click at [1349, 359] on button "button" at bounding box center [1349, 364] width 32 height 32
click at [1272, 403] on button "Voir les résultats" at bounding box center [1270, 409] width 190 height 49
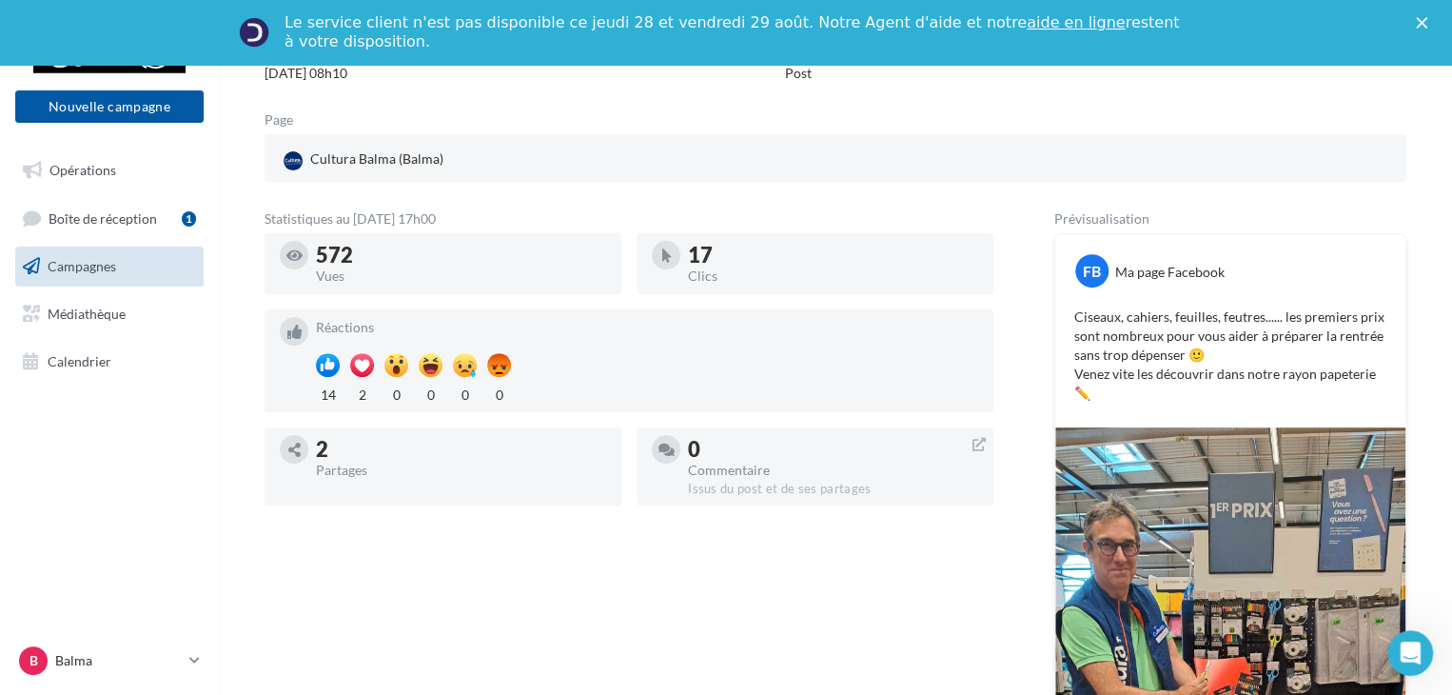
scroll to position [118, 0]
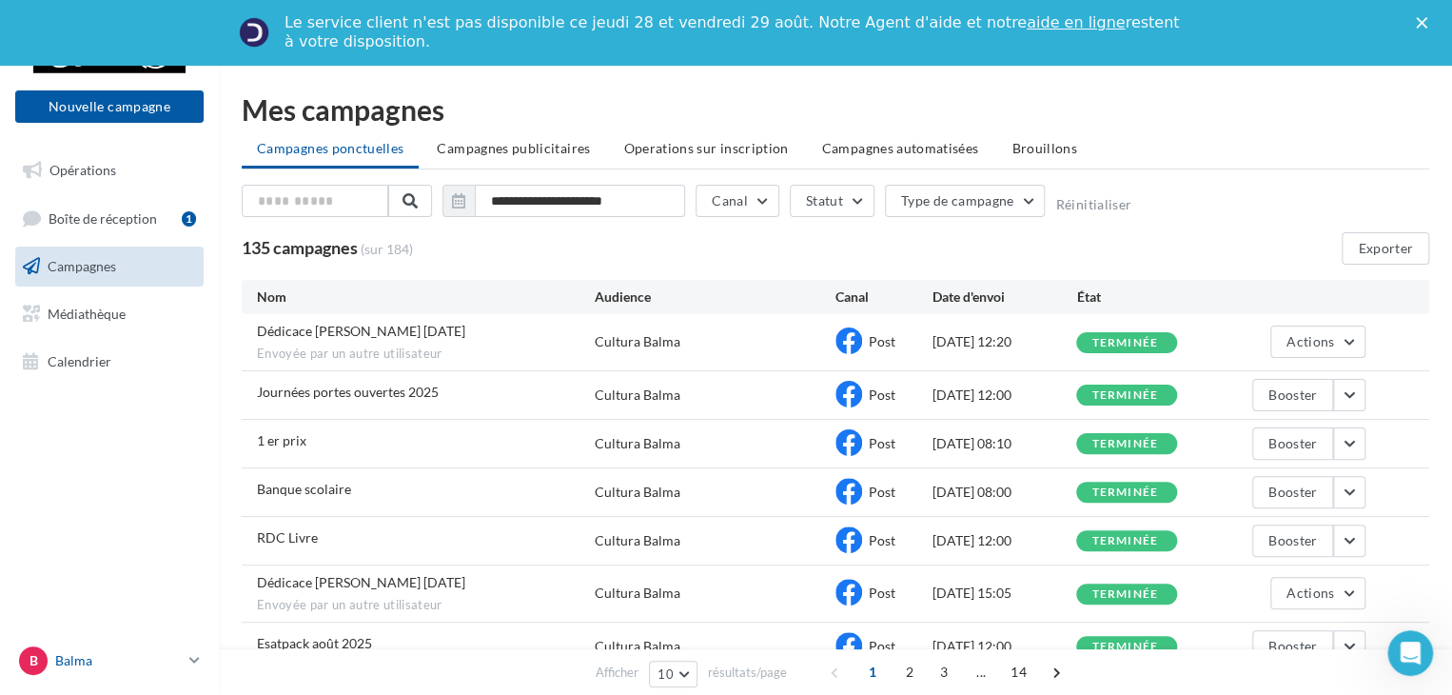
click at [168, 652] on p "Balma" at bounding box center [118, 660] width 127 height 19
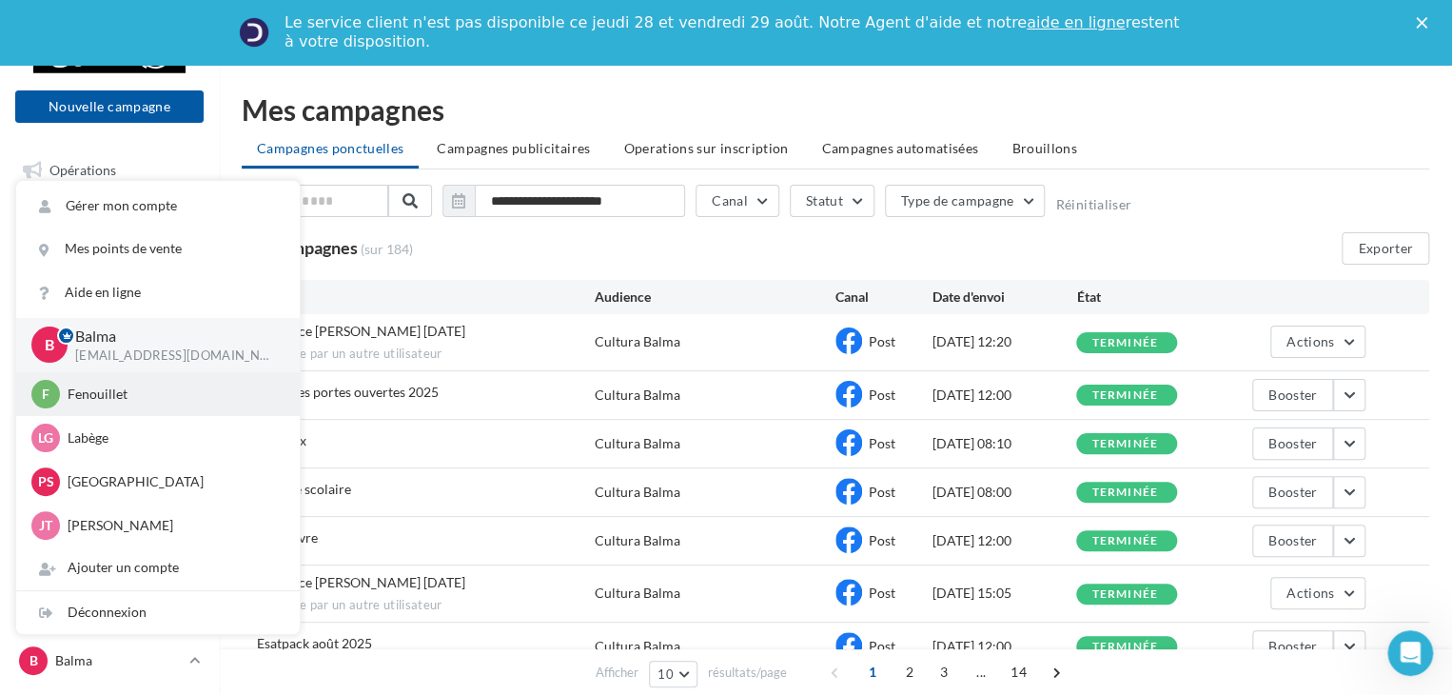
click at [107, 397] on p "Fenouillet" at bounding box center [172, 394] width 209 height 19
